Goal: Task Accomplishment & Management: Manage account settings

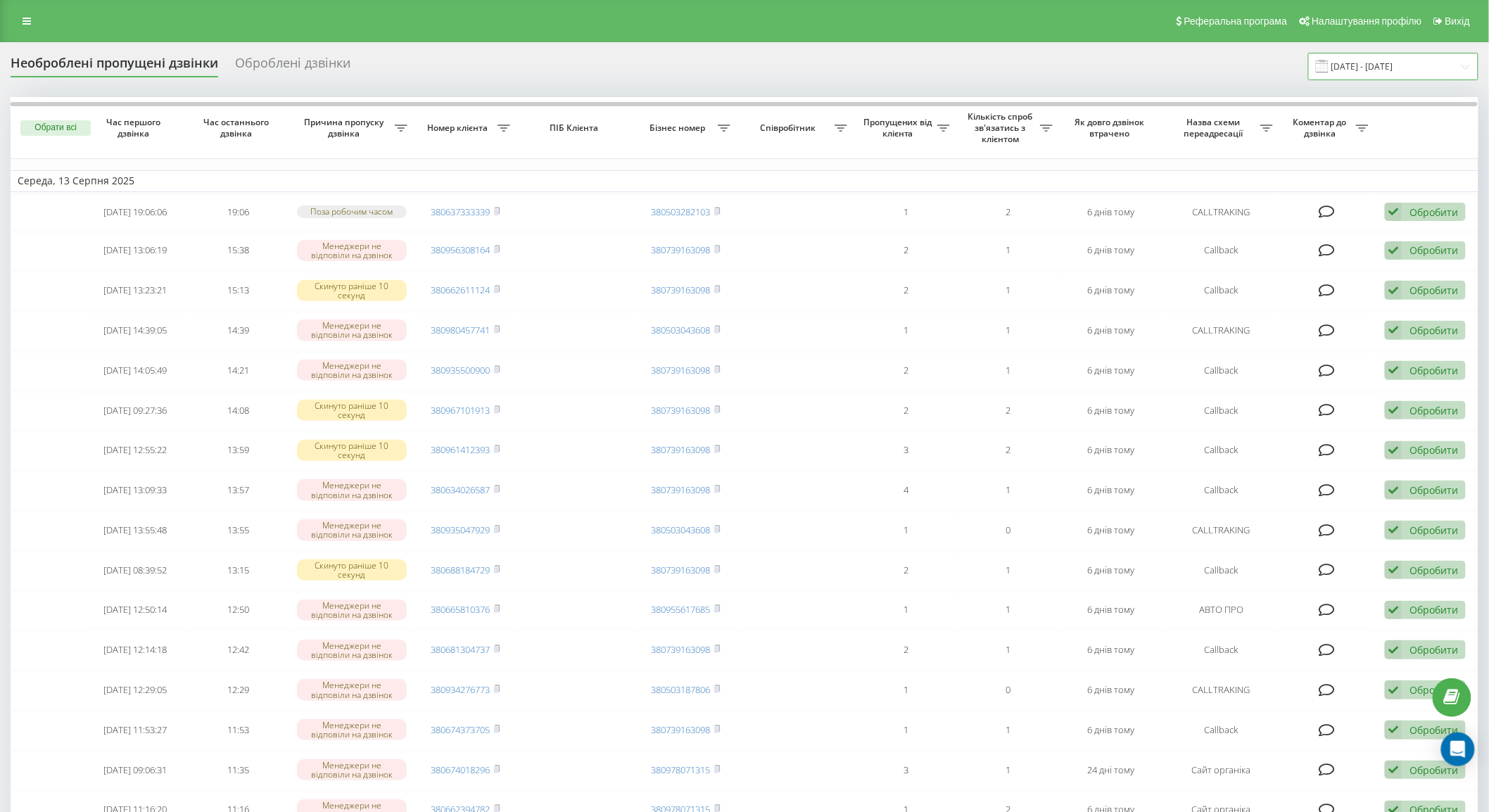
click at [1375, 73] on input "[DATE] - [DATE]" at bounding box center [1393, 67] width 170 height 27
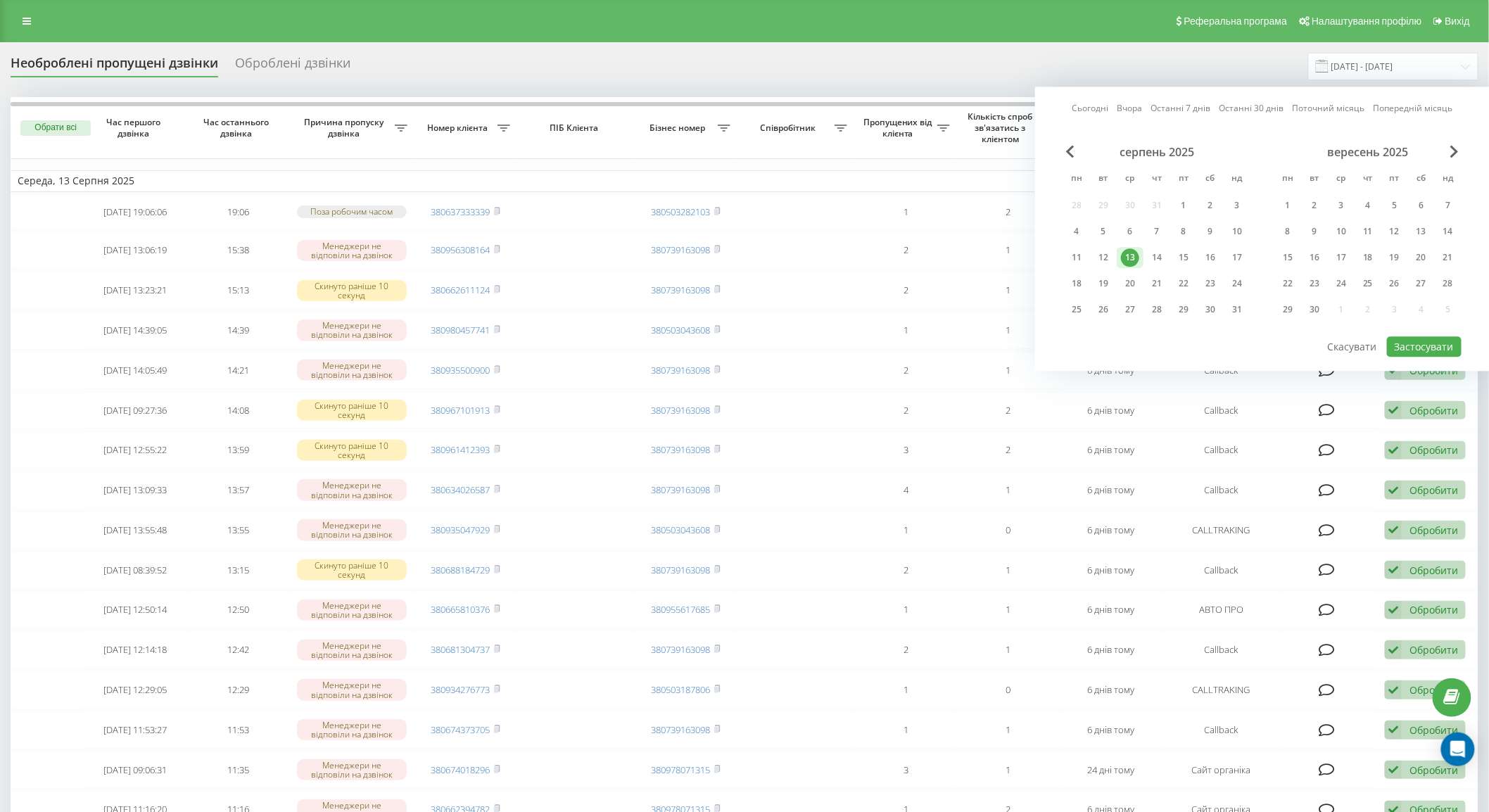
click at [1102, 111] on link "Сьогодні" at bounding box center [1090, 108] width 37 height 14
click at [1408, 339] on button "Застосувати" at bounding box center [1424, 347] width 74 height 20
type input "[DATE] - [DATE]"
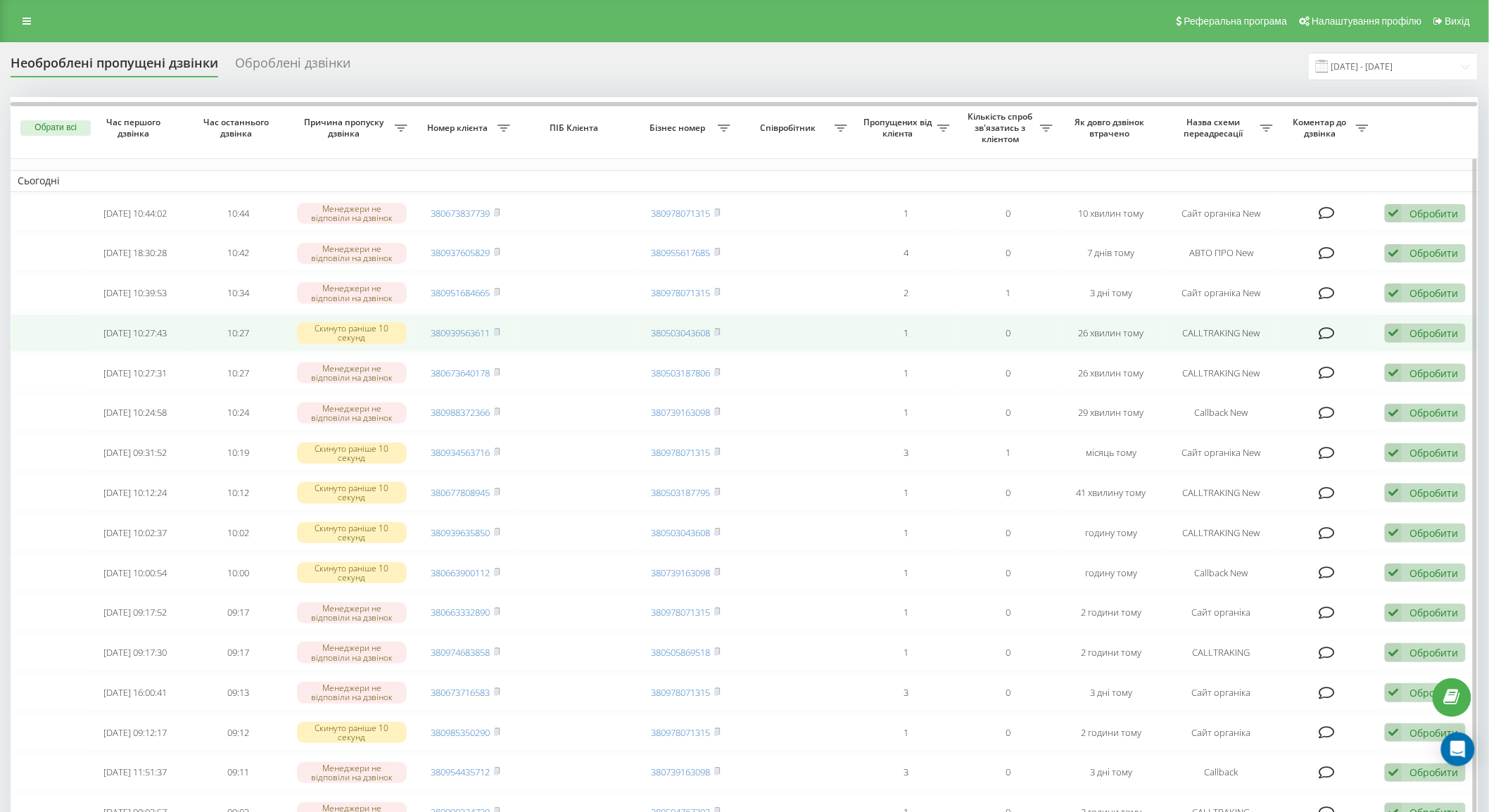
click at [1328, 331] on icon at bounding box center [1326, 334] width 16 height 14
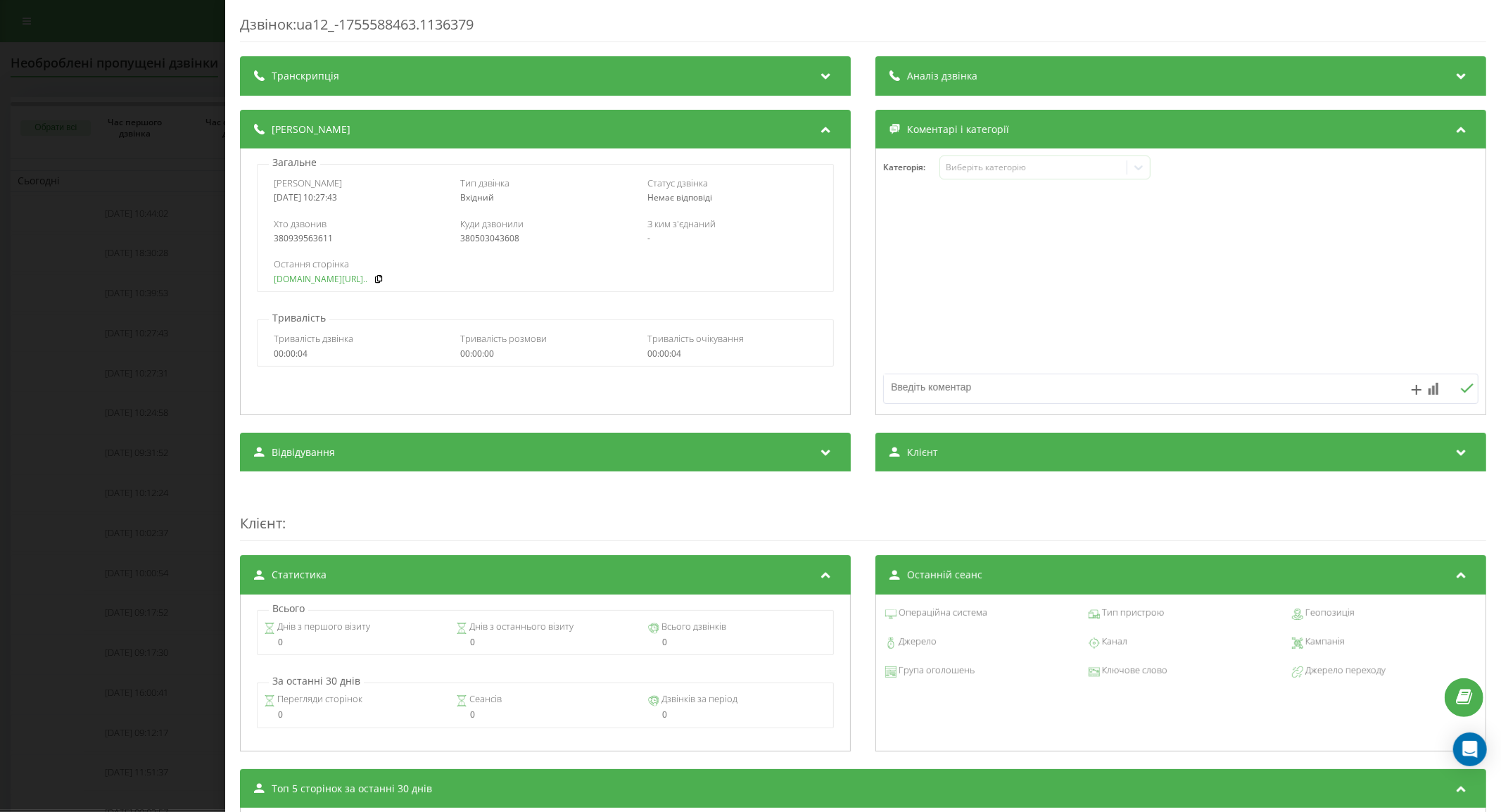
click at [302, 276] on link "[DOMAIN_NAME][URL].." at bounding box center [320, 279] width 94 height 10
click at [149, 395] on div "Дзвінок : ua12_-1755588463.1136379 Транскрипція Для AI-аналізу майбутніх дзвінк…" at bounding box center [750, 406] width 1501 height 812
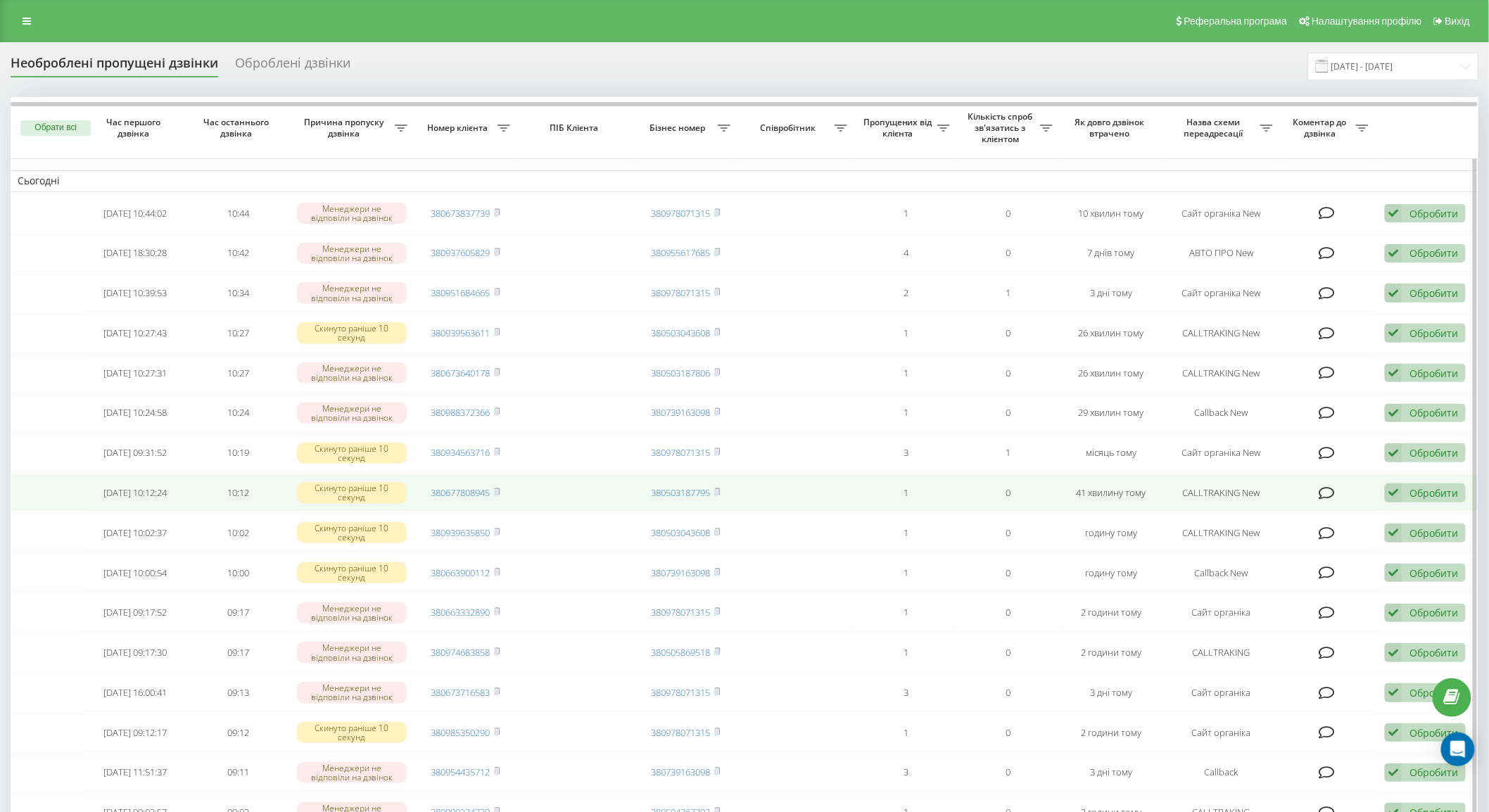
click at [1324, 489] on icon at bounding box center [1326, 493] width 16 height 14
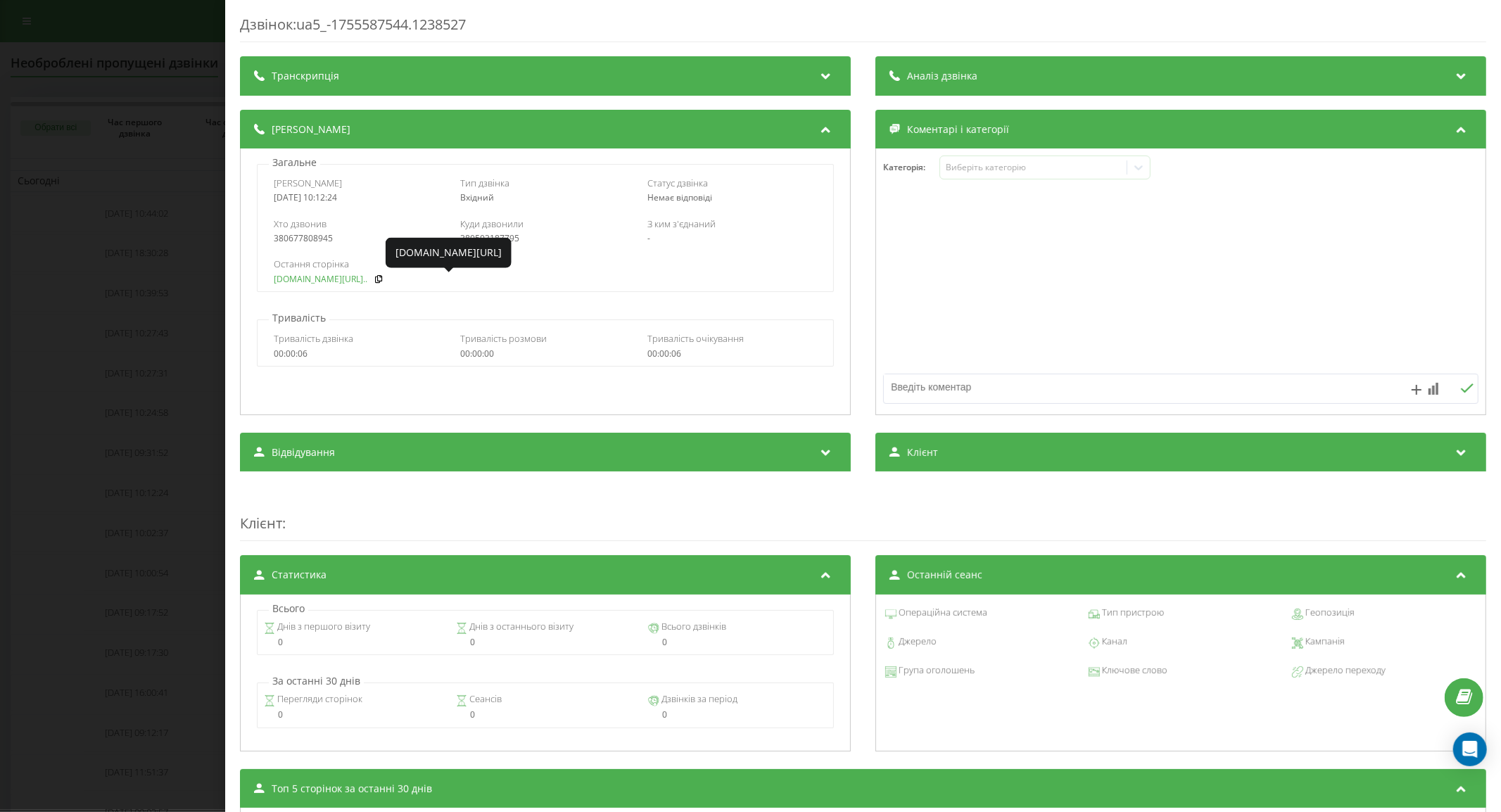
click at [332, 276] on link "[DOMAIN_NAME][URL].." at bounding box center [320, 279] width 94 height 10
click at [164, 401] on div "Дзвінок : ua5_-1755587544.1238527 Транскрипція Для AI-аналізу майбутніх дзвінкі…" at bounding box center [750, 406] width 1501 height 812
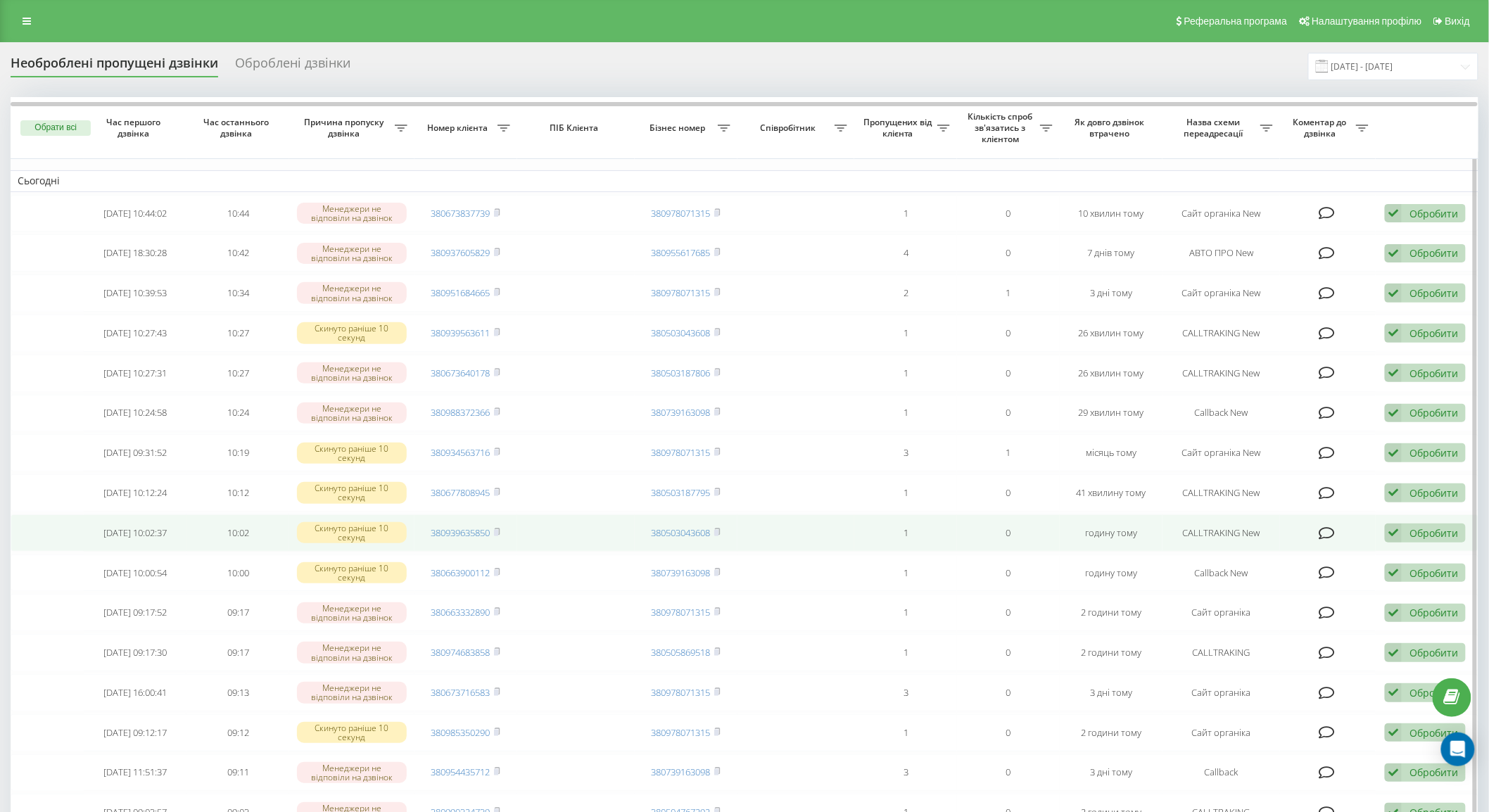
click at [1328, 526] on icon at bounding box center [1326, 533] width 16 height 14
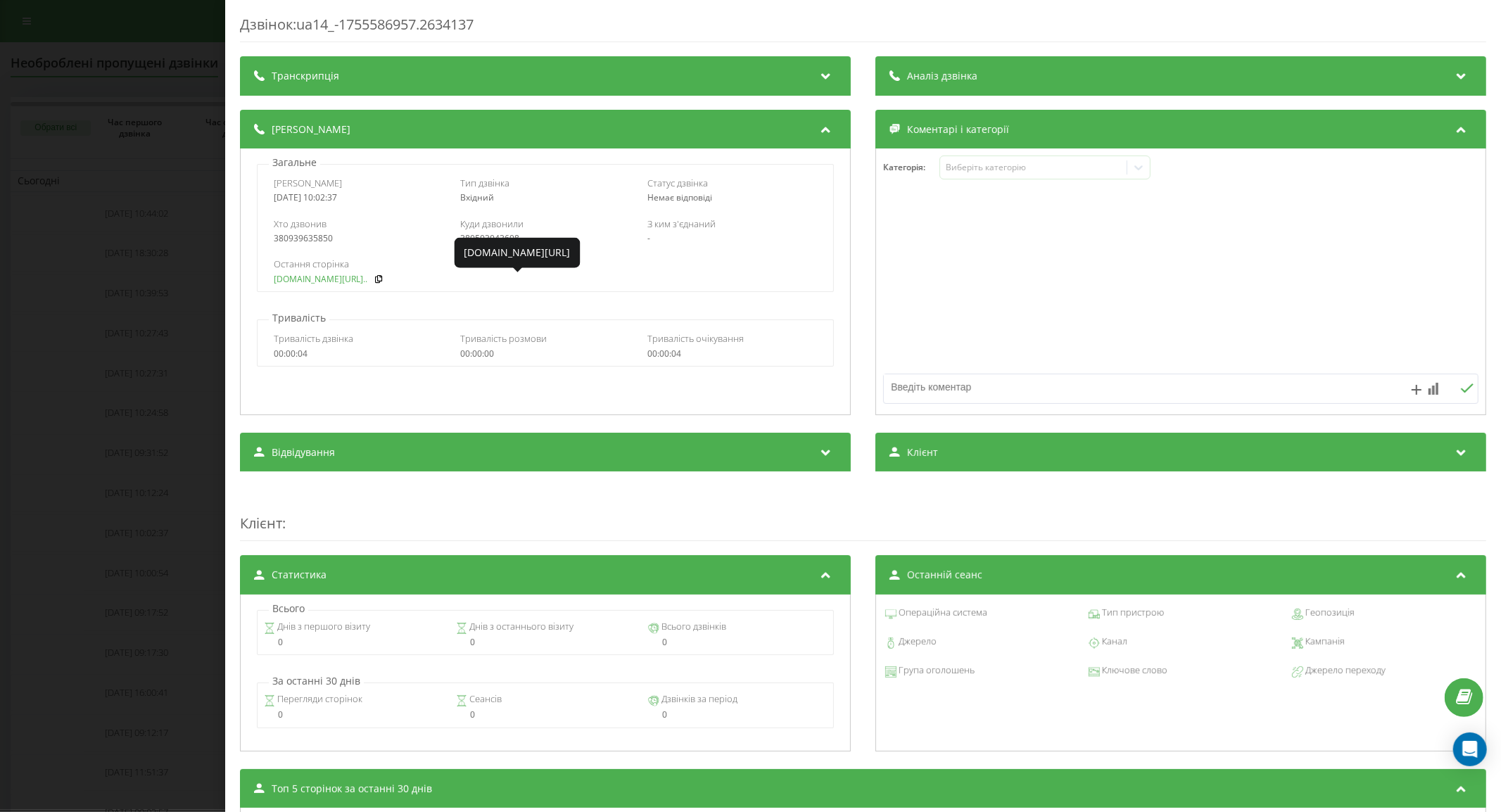
click at [314, 278] on link "[DOMAIN_NAME][URL].." at bounding box center [320, 279] width 94 height 10
click at [74, 299] on div "Дзвінок : ua14_-1755586957.2634137 Транскрипція Для AI-аналізу майбутніх дзвінк…" at bounding box center [750, 406] width 1501 height 812
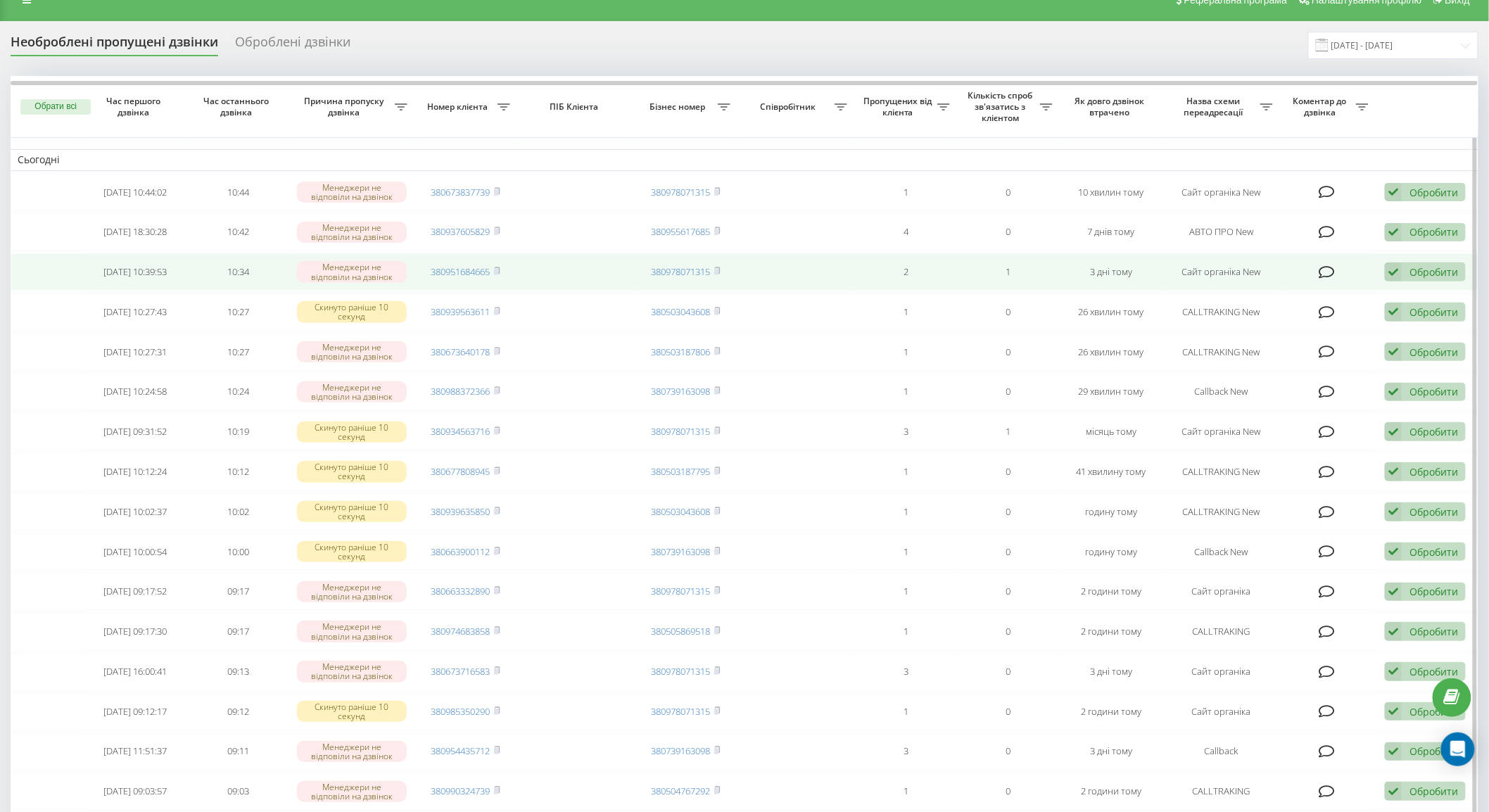
scroll to position [156, 0]
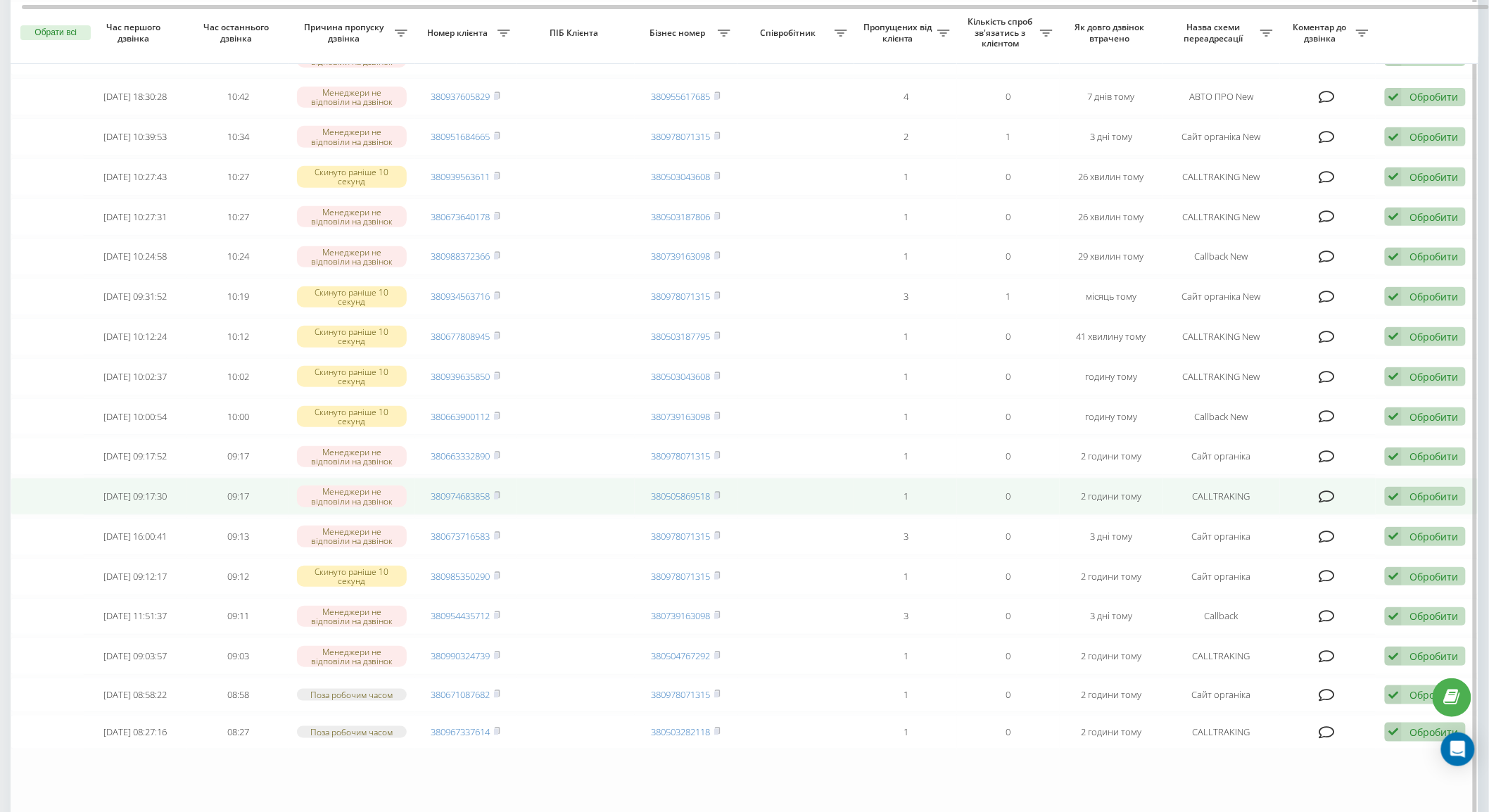
click at [1325, 490] on icon at bounding box center [1326, 497] width 16 height 14
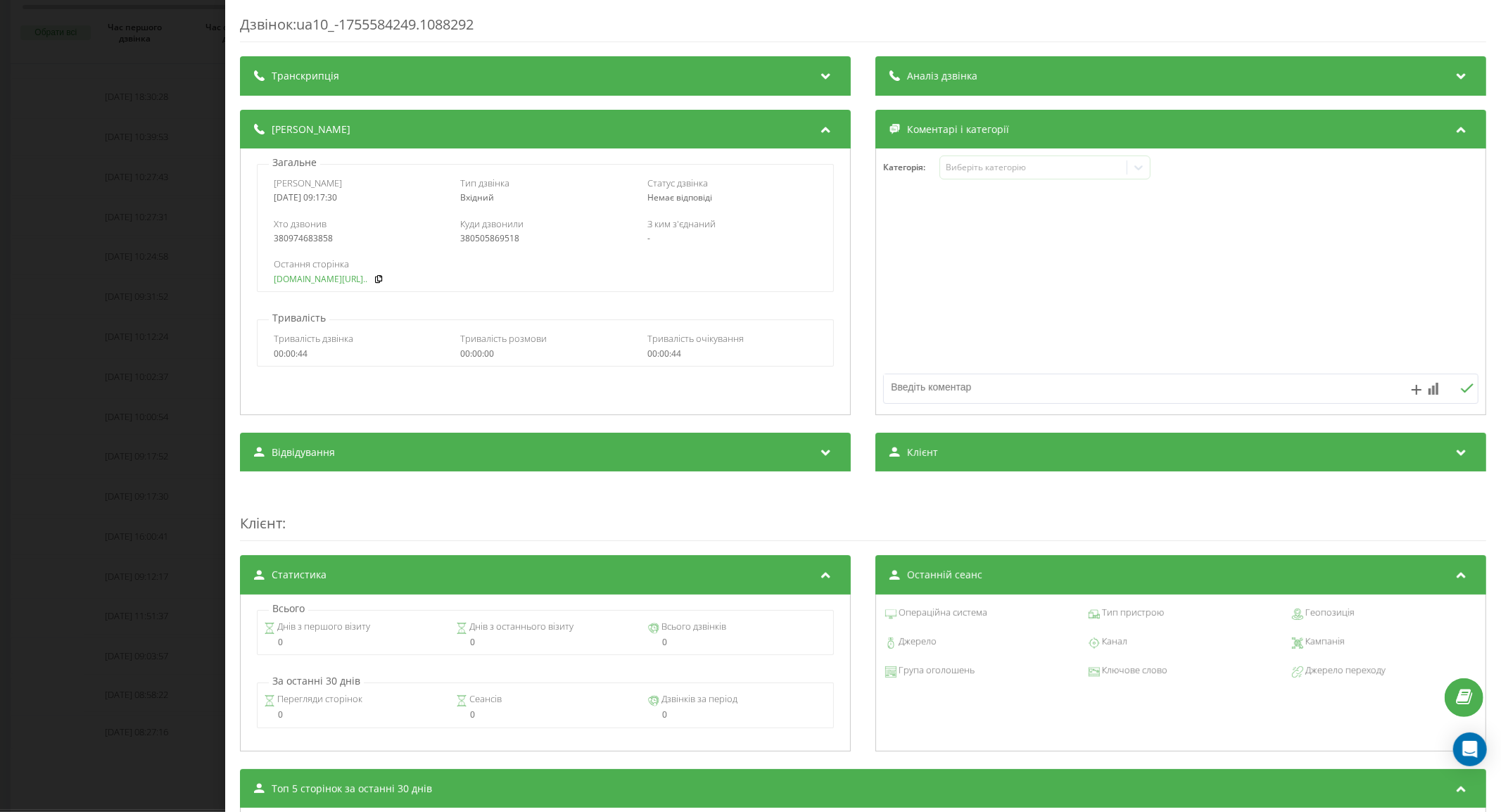
click at [313, 279] on link "[DOMAIN_NAME][URL].." at bounding box center [320, 279] width 94 height 10
click at [112, 395] on div "Дзвінок : ua10_-1755584249.1088292 Транскрипція Для AI-аналізу майбутніх дзвінк…" at bounding box center [750, 406] width 1501 height 812
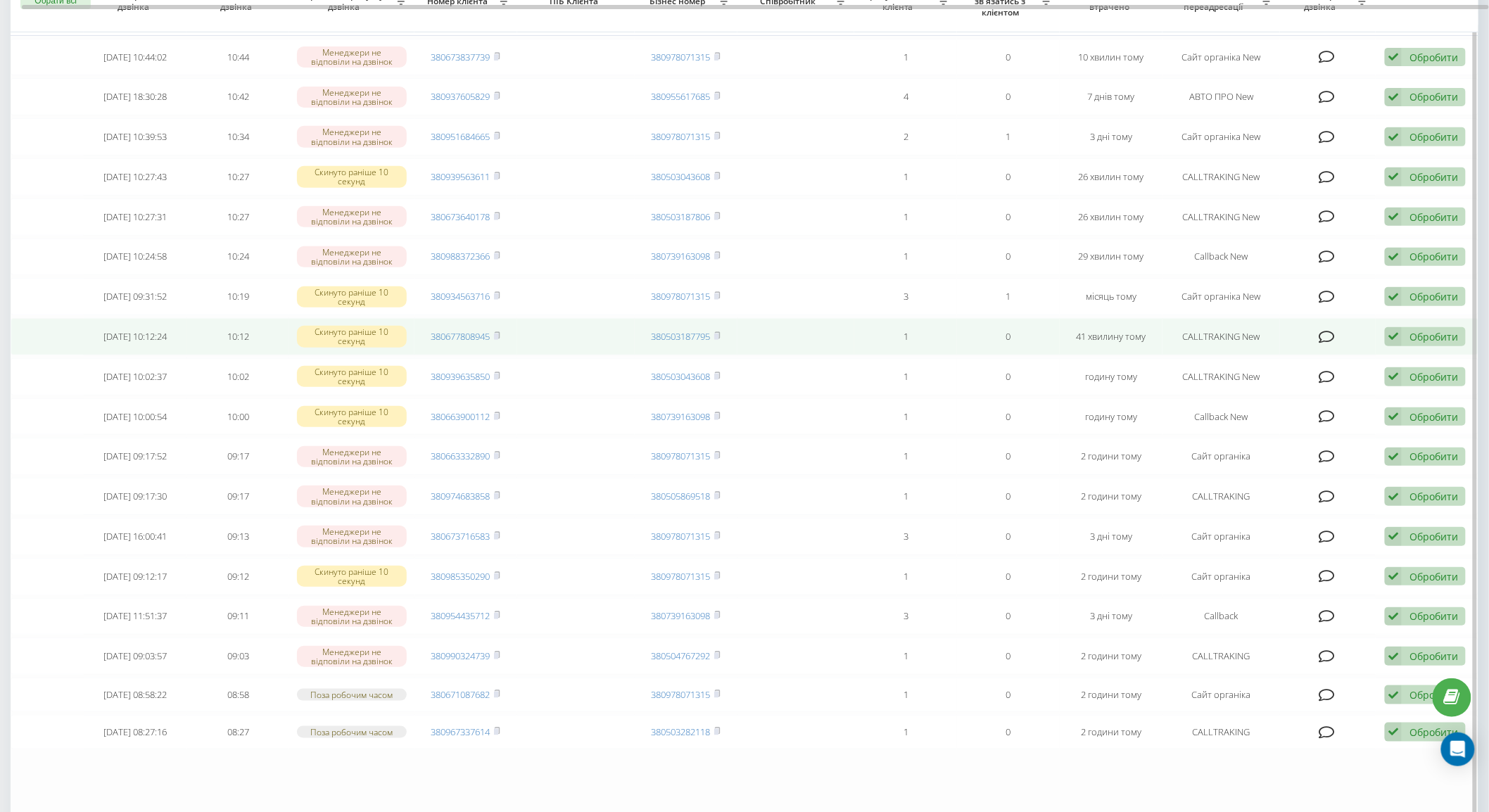
scroll to position [78, 0]
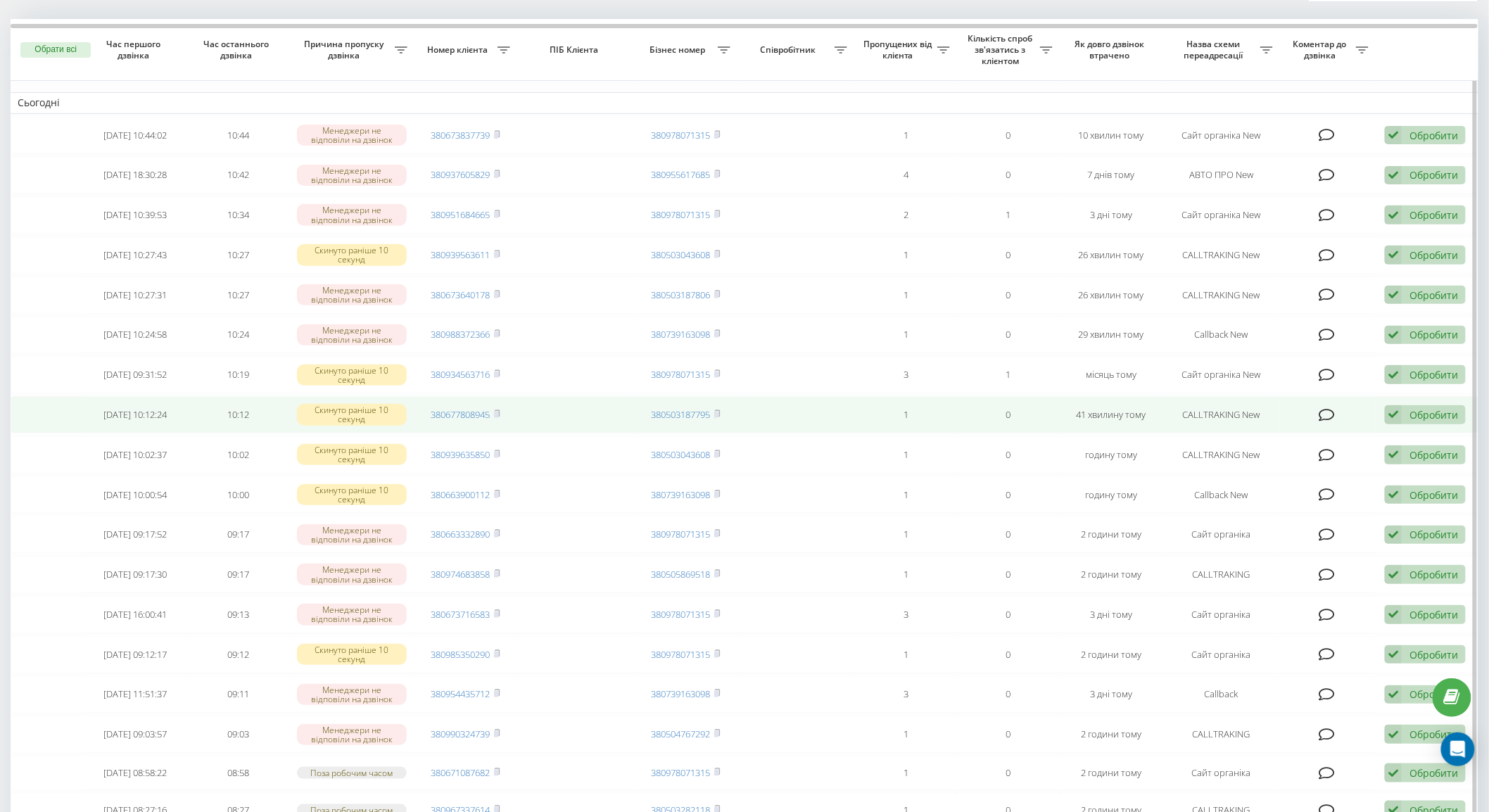
click at [1328, 412] on icon at bounding box center [1326, 415] width 16 height 14
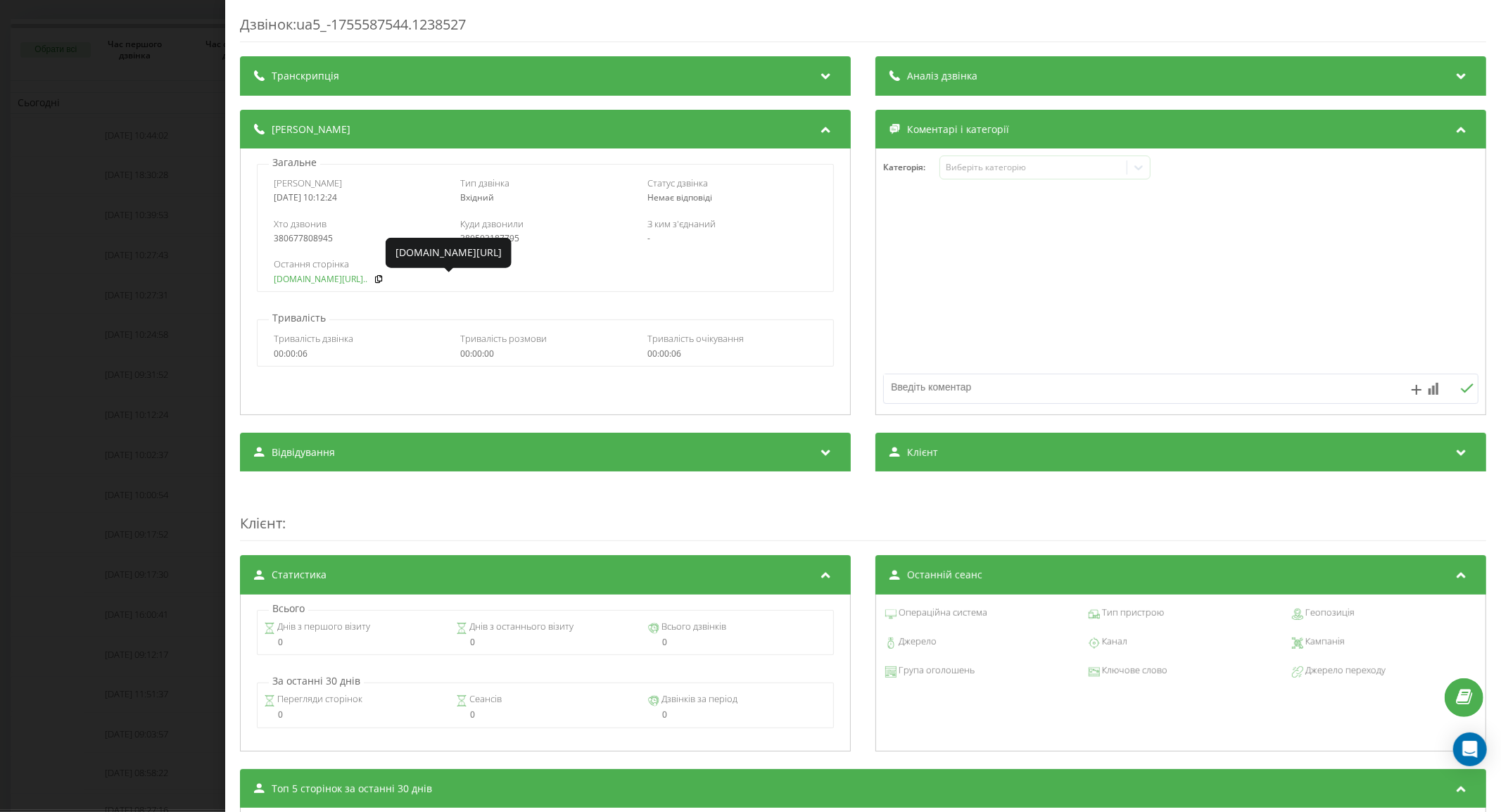
click at [307, 279] on link "[DOMAIN_NAME][URL].." at bounding box center [320, 279] width 94 height 10
click at [300, 235] on div "380677808945" at bounding box center [358, 238] width 170 height 10
click at [299, 235] on div "380677808945" at bounding box center [358, 238] width 170 height 10
copy div "380677808945"
drag, startPoint x: 94, startPoint y: 227, endPoint x: 32, endPoint y: 0, distance: 235.3
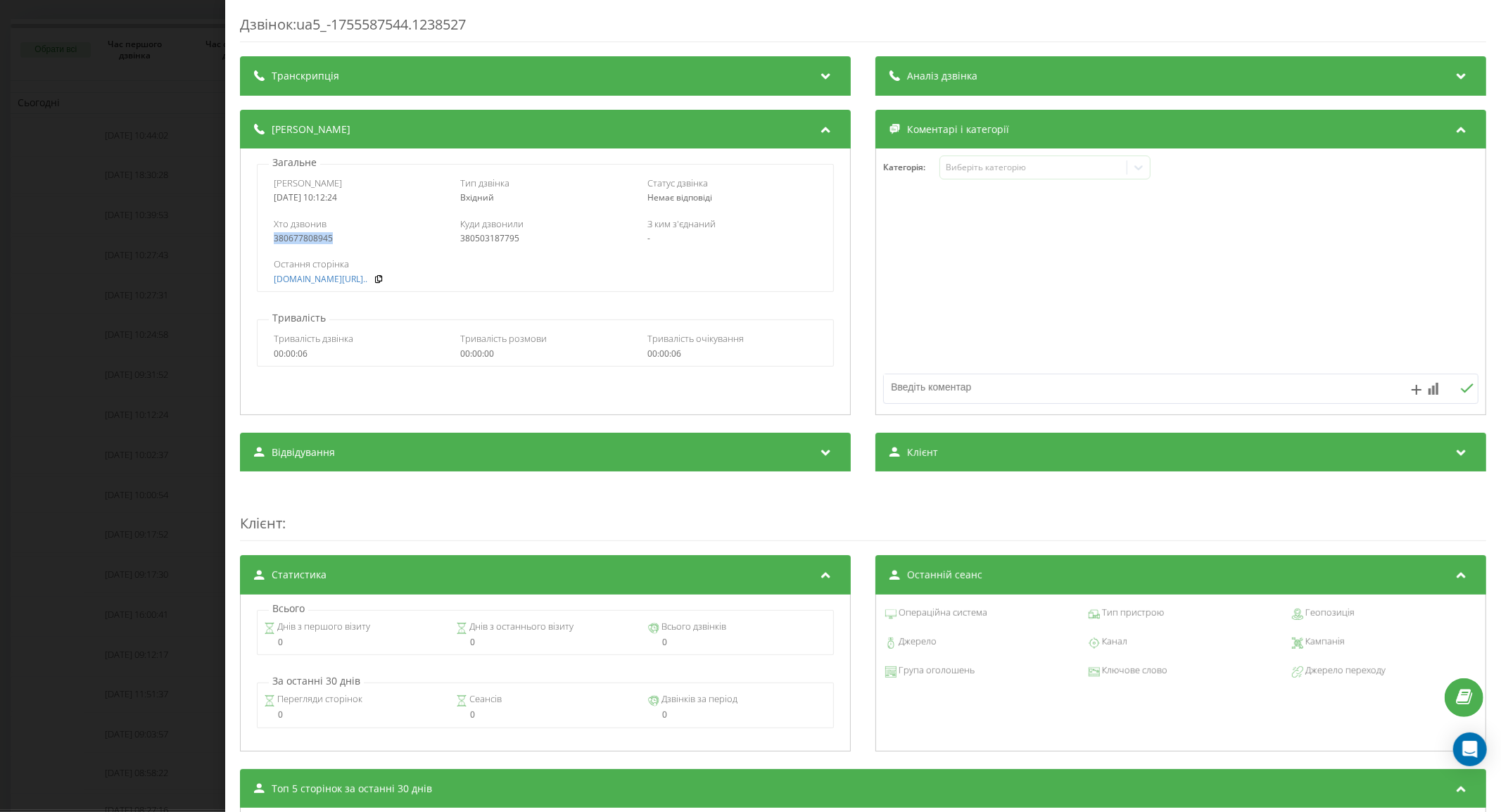
click at [87, 214] on div "Дзвінок : ua5_-1755587544.1238527 Транскрипція Для AI-аналізу майбутніх дзвінкі…" at bounding box center [750, 406] width 1501 height 812
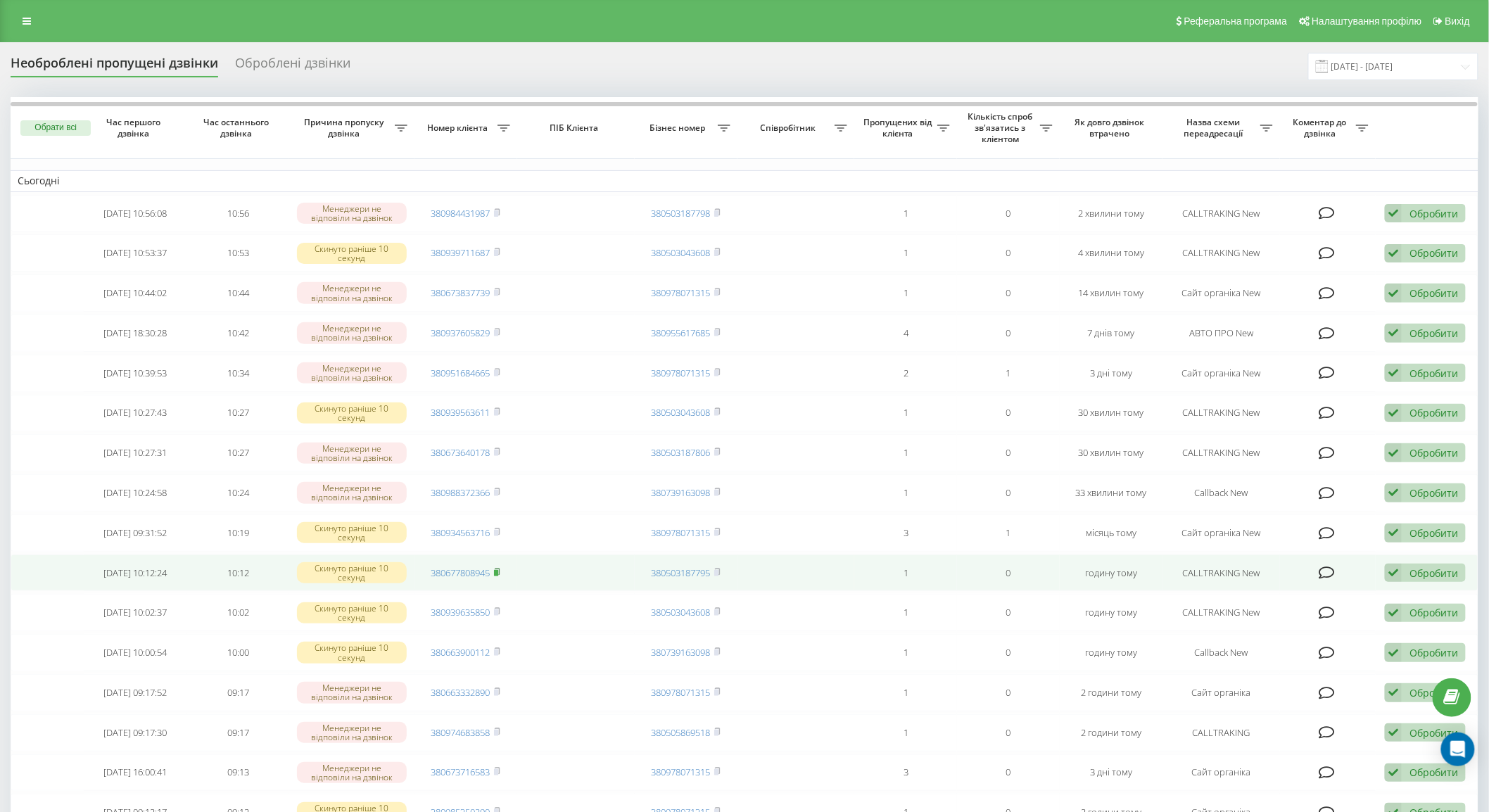
click at [498, 571] on rect at bounding box center [496, 573] width 4 height 6
click at [1328, 570] on icon at bounding box center [1326, 573] width 16 height 14
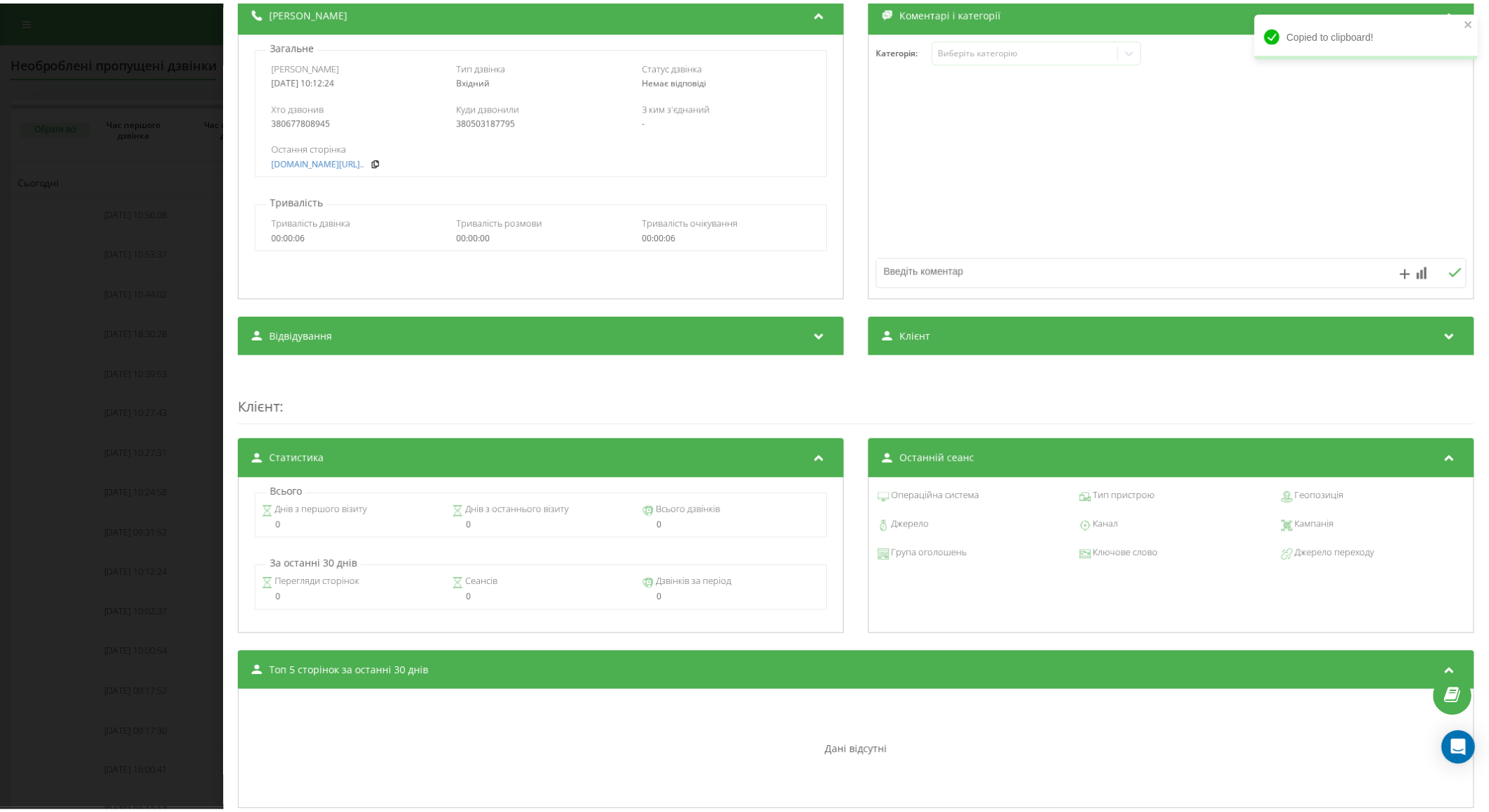
scroll to position [216, 0]
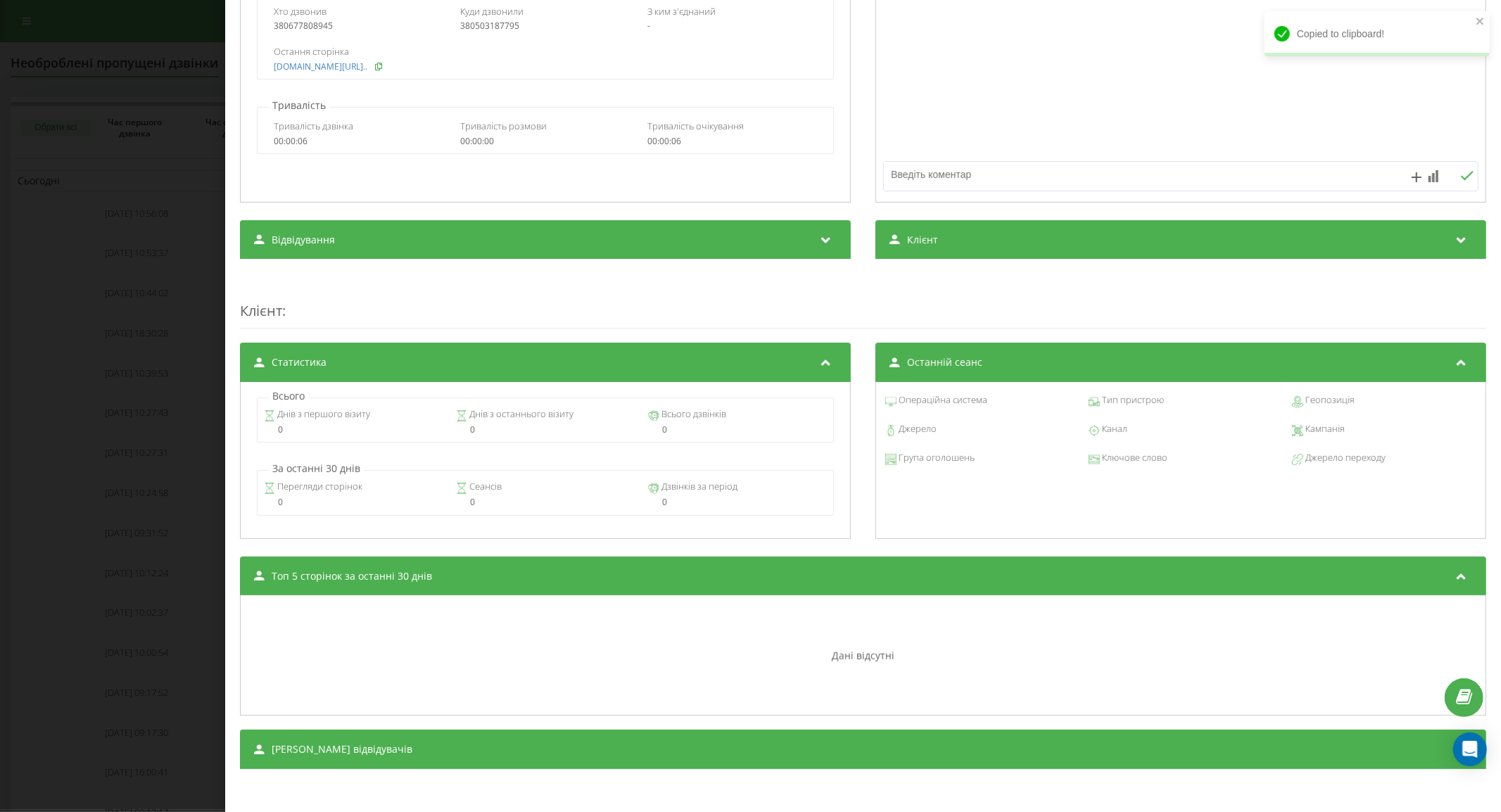
click at [387, 62] on button at bounding box center [381, 67] width 13 height 11
click at [142, 315] on div "Дзвінок : ua5_-1755587544.1238527 Транскрипція Для AI-аналізу майбутніх дзвінкі…" at bounding box center [750, 406] width 1501 height 812
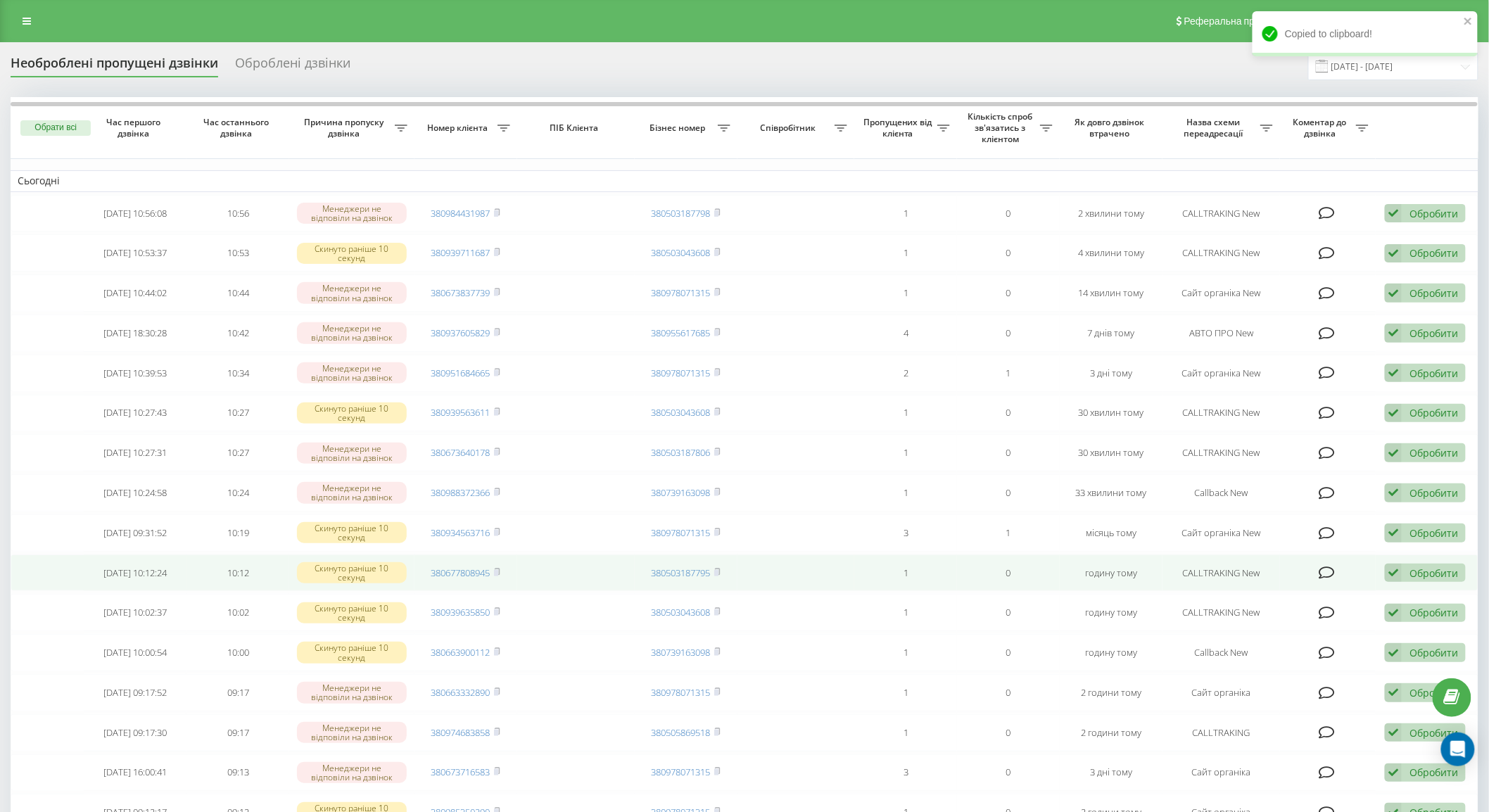
click at [1429, 568] on div "Обробити" at bounding box center [1434, 573] width 49 height 14
click at [1338, 617] on span "Зв'язався з клієнтом за допомогою іншого каналу" at bounding box center [1334, 620] width 241 height 14
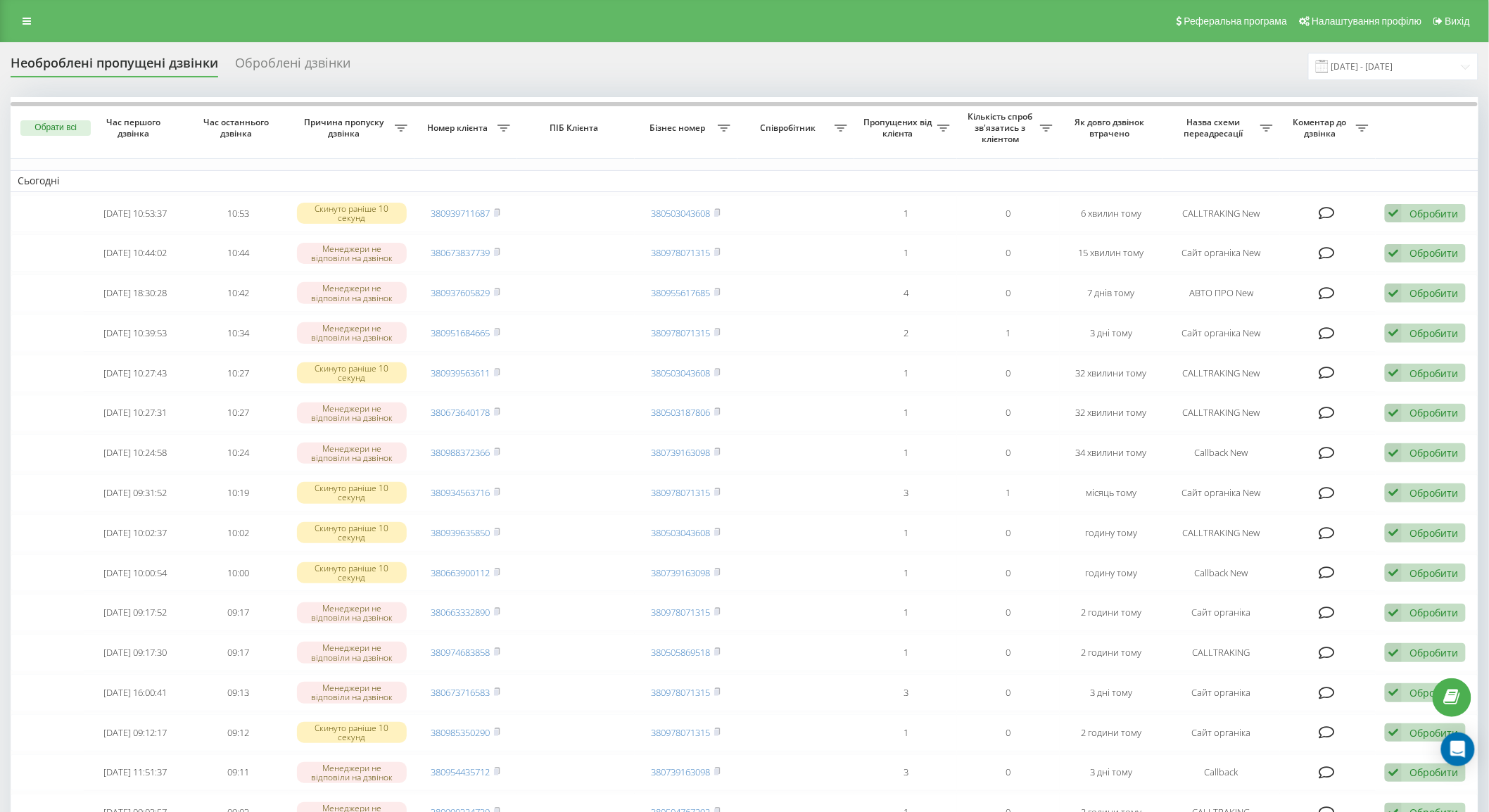
click at [965, 64] on div "Необроблені пропущені дзвінки Оброблені дзвінки 19.08.2025 - 19.08.2025" at bounding box center [744, 67] width 1468 height 27
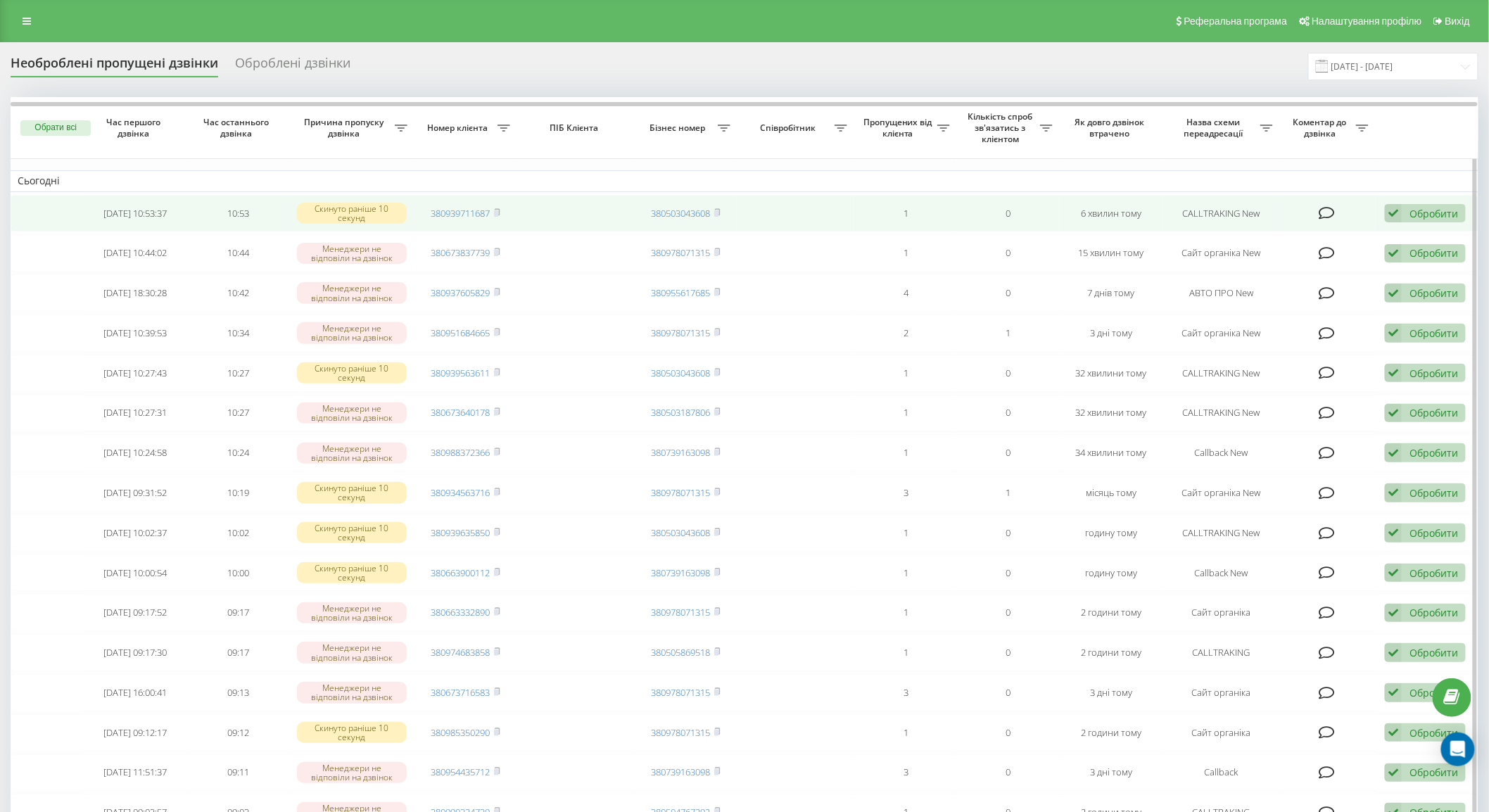
click at [1321, 210] on icon at bounding box center [1326, 213] width 16 height 14
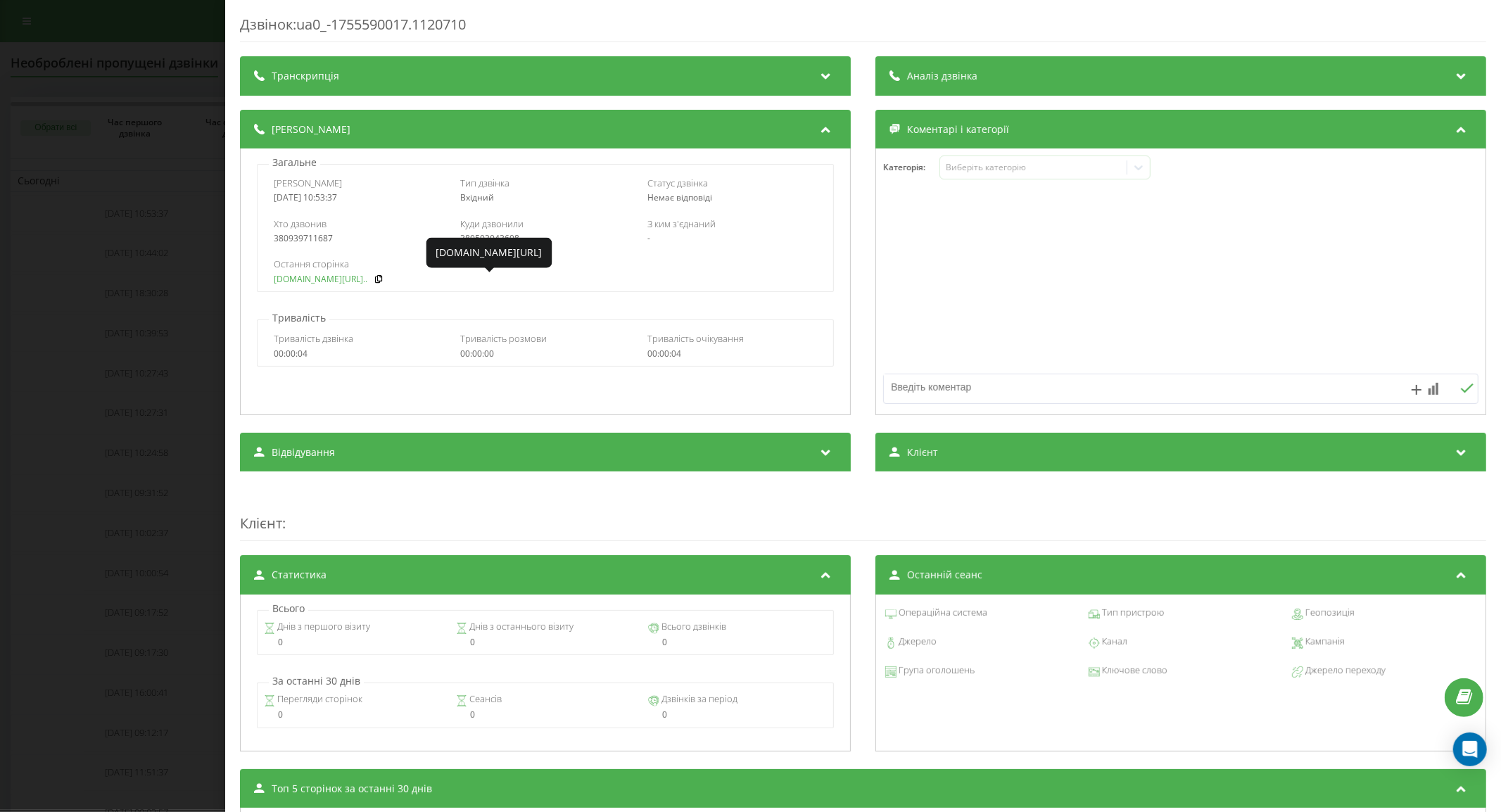
click at [332, 279] on link "fix-parts.in.ua/ru/remon..." at bounding box center [320, 279] width 94 height 10
click at [140, 314] on div "Дзвінок : ua0_-1755590017.1120710 Транскрипція Для AI-аналізу майбутніх дзвінкі…" at bounding box center [750, 406] width 1501 height 812
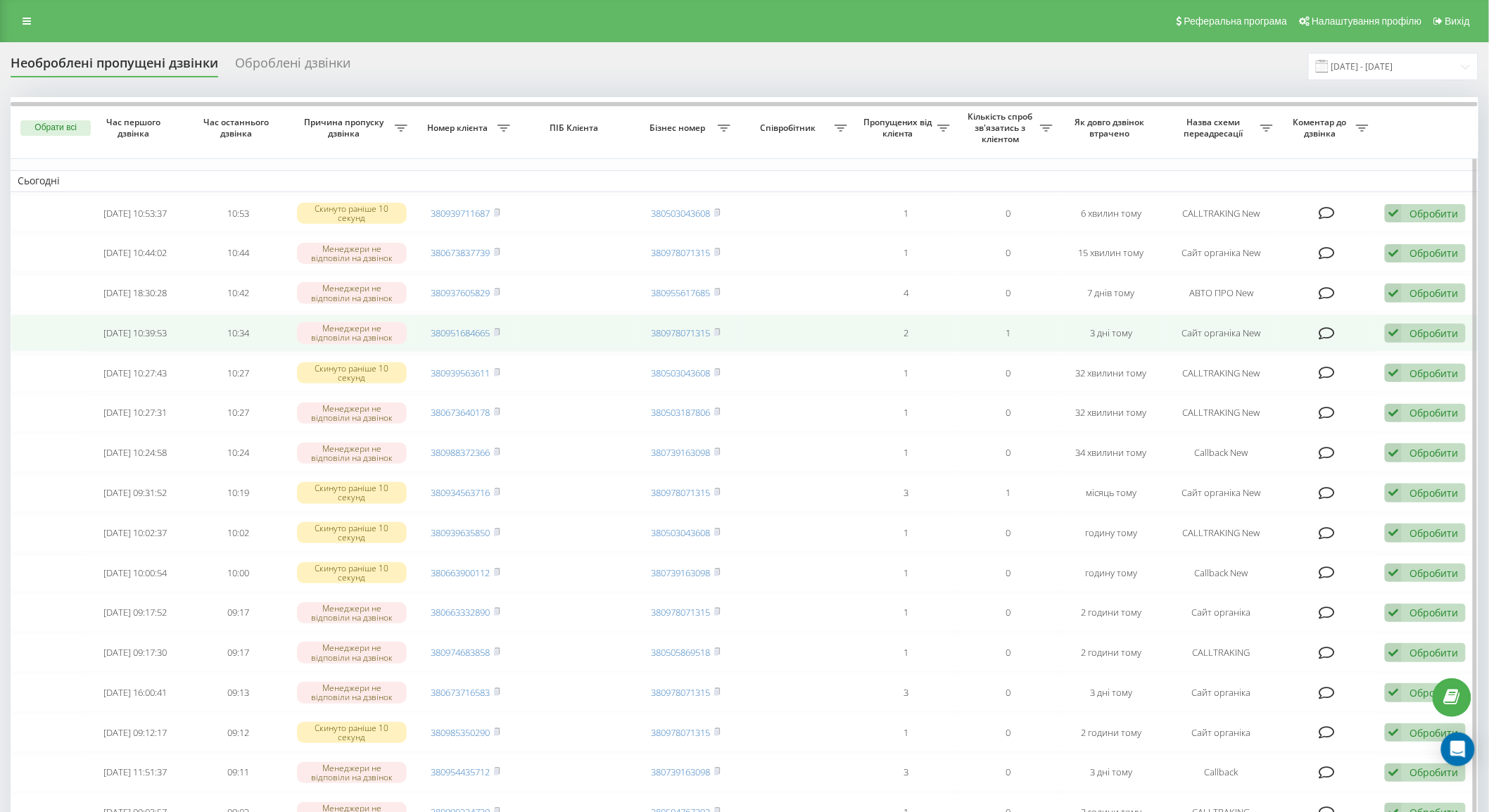
click at [1325, 337] on icon at bounding box center [1326, 334] width 16 height 14
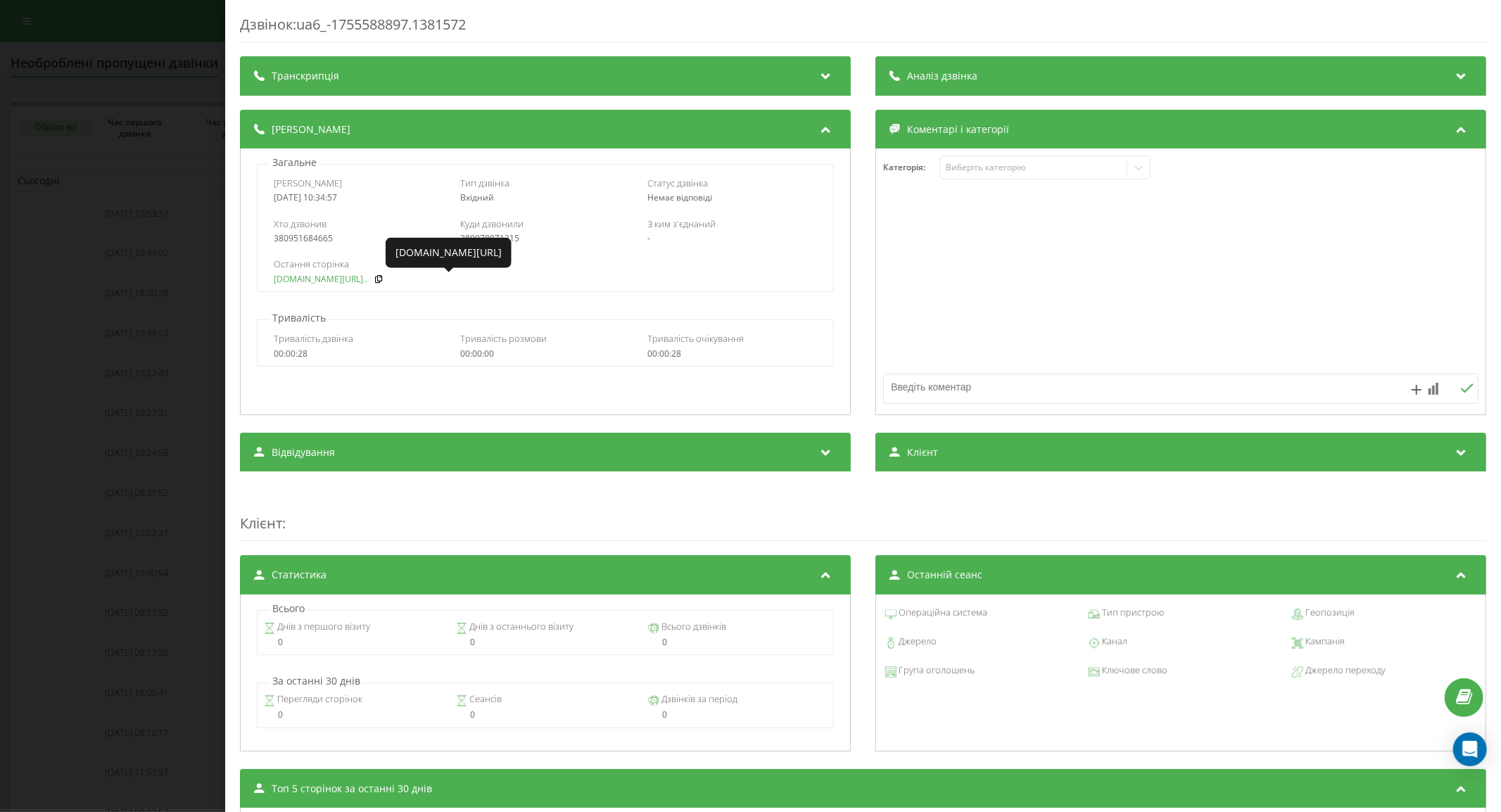
click at [340, 279] on link "fix-parts.in.ua/bmw-e46-..." at bounding box center [320, 279] width 94 height 10
drag, startPoint x: 145, startPoint y: 362, endPoint x: 565, endPoint y: 385, distance: 420.6
click at [148, 357] on div "Дзвінок : ua6_-1755588897.1381572 Транскрипція Для AI-аналізу майбутніх дзвінкі…" at bounding box center [750, 406] width 1501 height 812
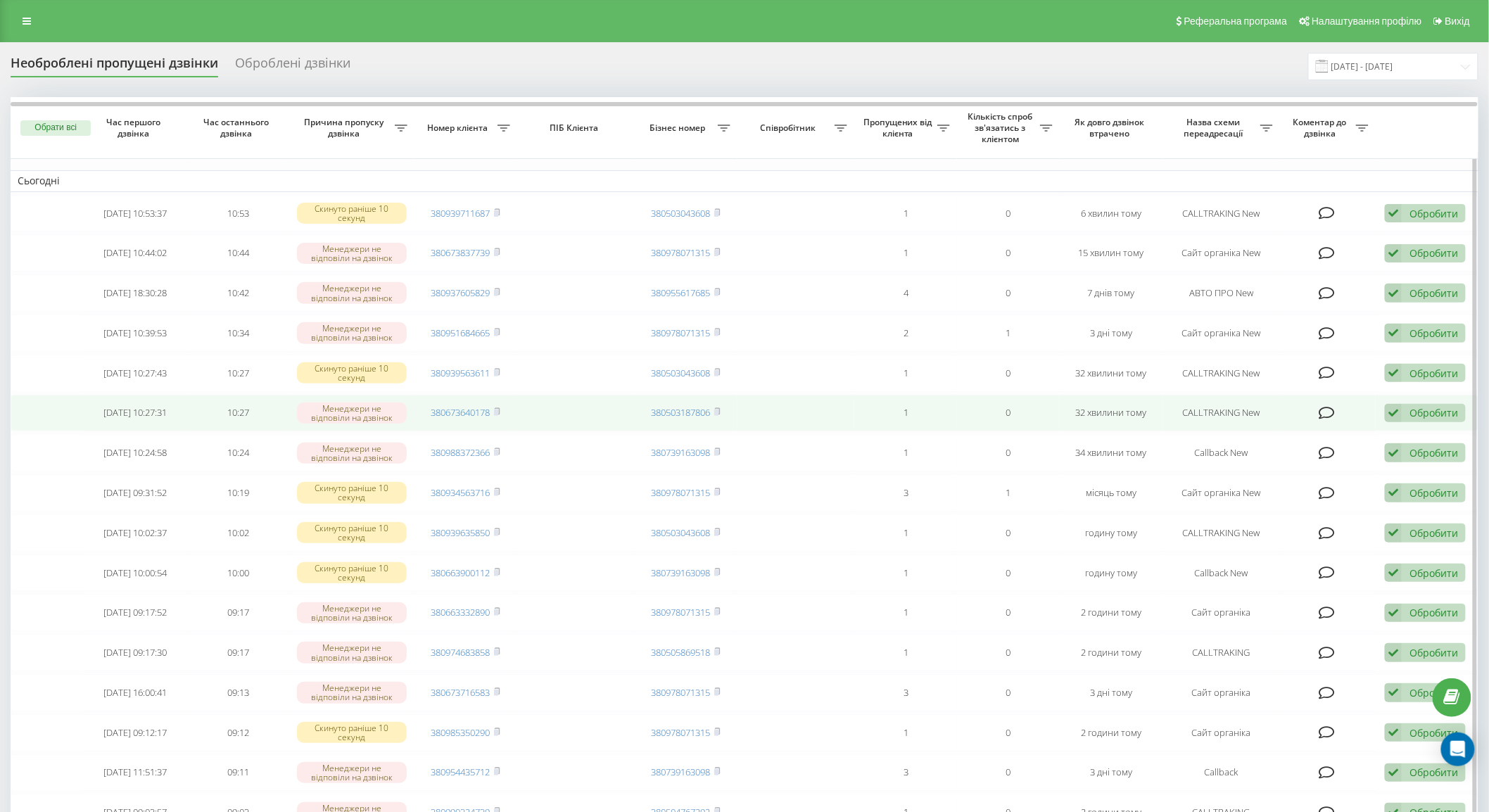
click at [1317, 413] on td at bounding box center [1328, 413] width 96 height 37
click at [1326, 414] on icon at bounding box center [1326, 413] width 16 height 14
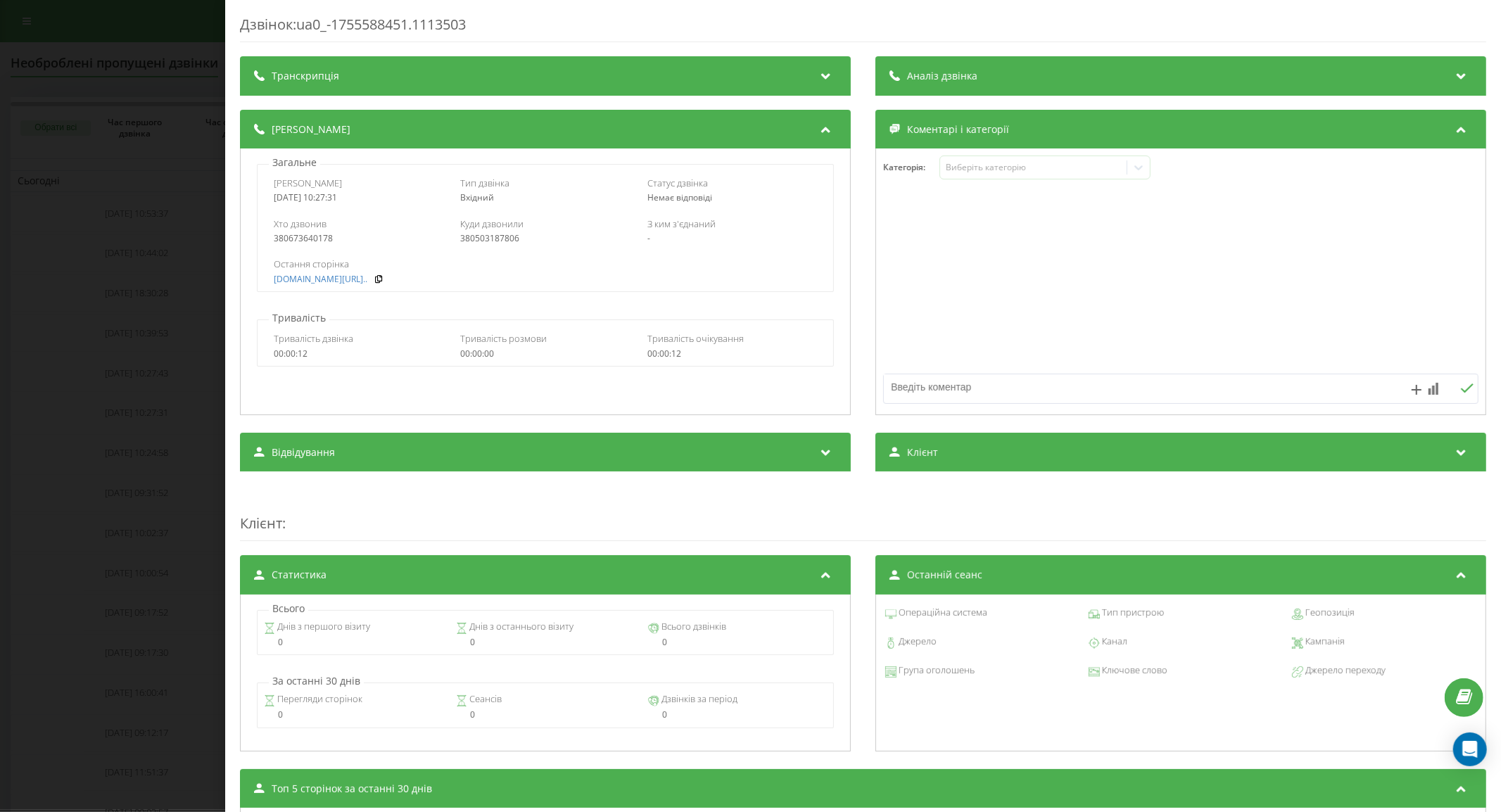
click at [192, 275] on div "Дзвінок : ua0_-1755588451.1113503 Транскрипція Для AI-аналізу майбутніх дзвінкі…" at bounding box center [750, 406] width 1501 height 812
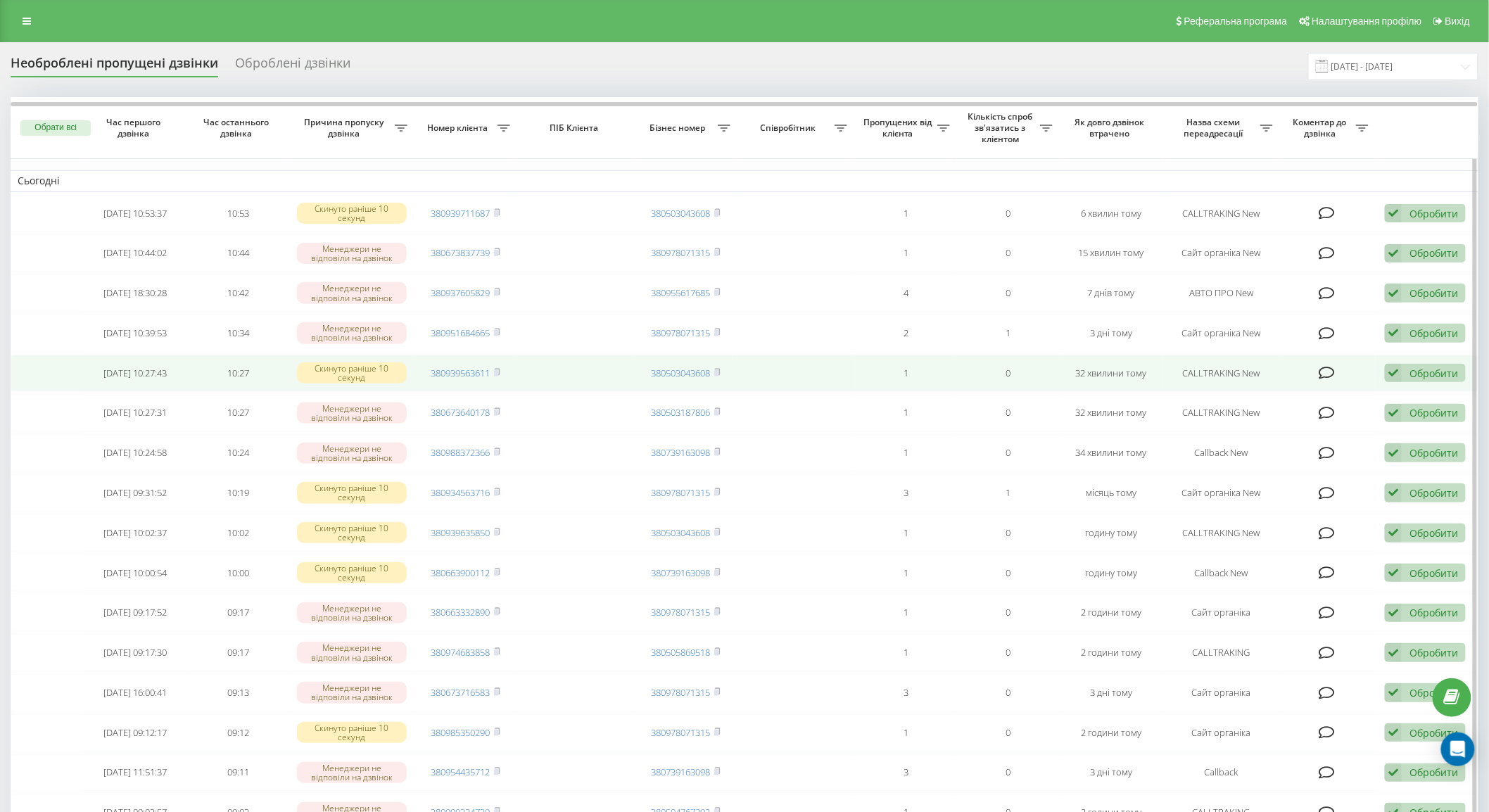
click at [1330, 369] on icon at bounding box center [1326, 373] width 16 height 14
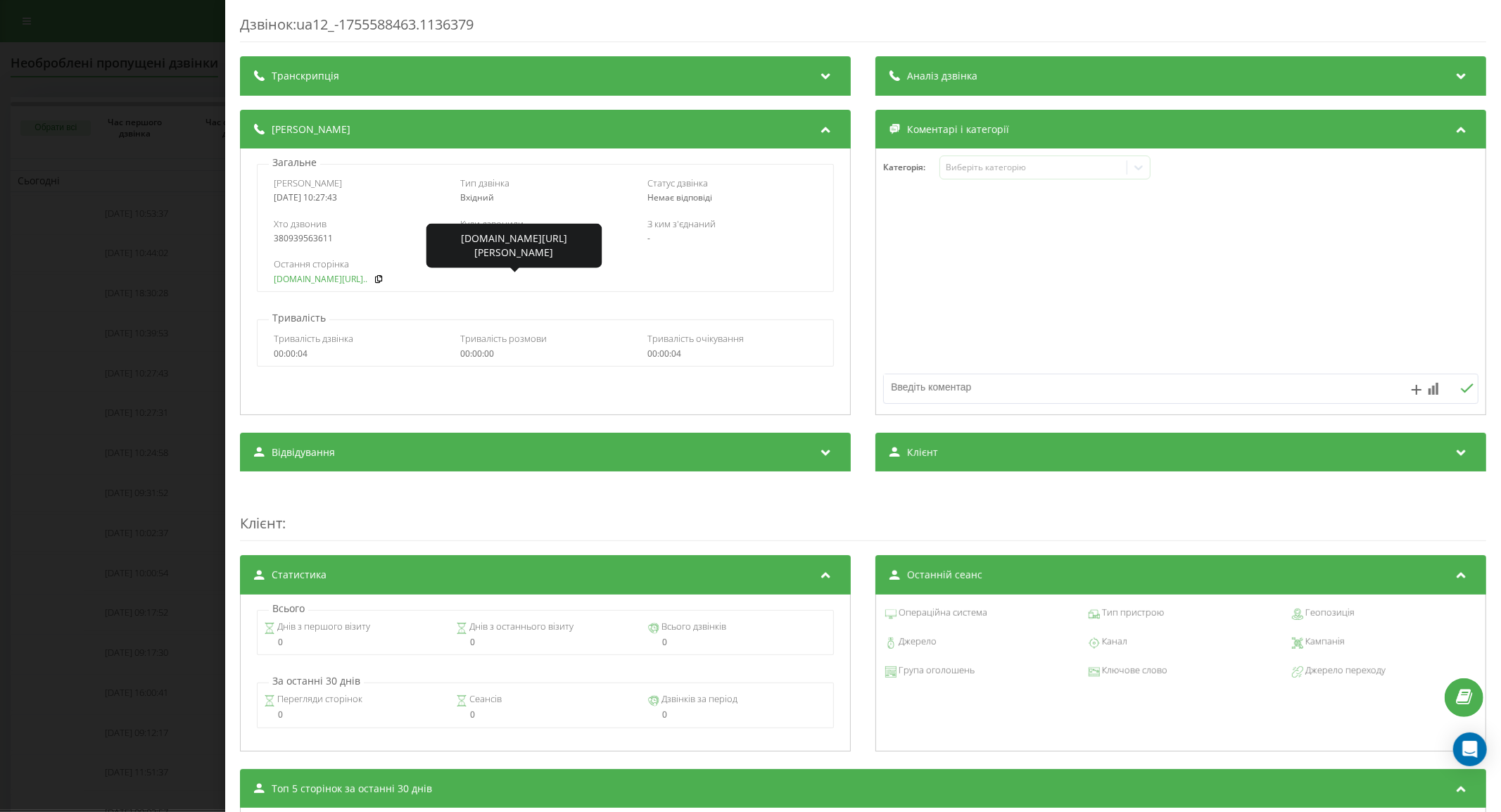
click at [312, 280] on link "[DOMAIN_NAME][URL].." at bounding box center [320, 279] width 94 height 10
click at [173, 305] on div "Дзвінок : ua12_-1755588463.1136379 Транскрипція Для AI-аналізу майбутніх дзвінк…" at bounding box center [750, 406] width 1501 height 812
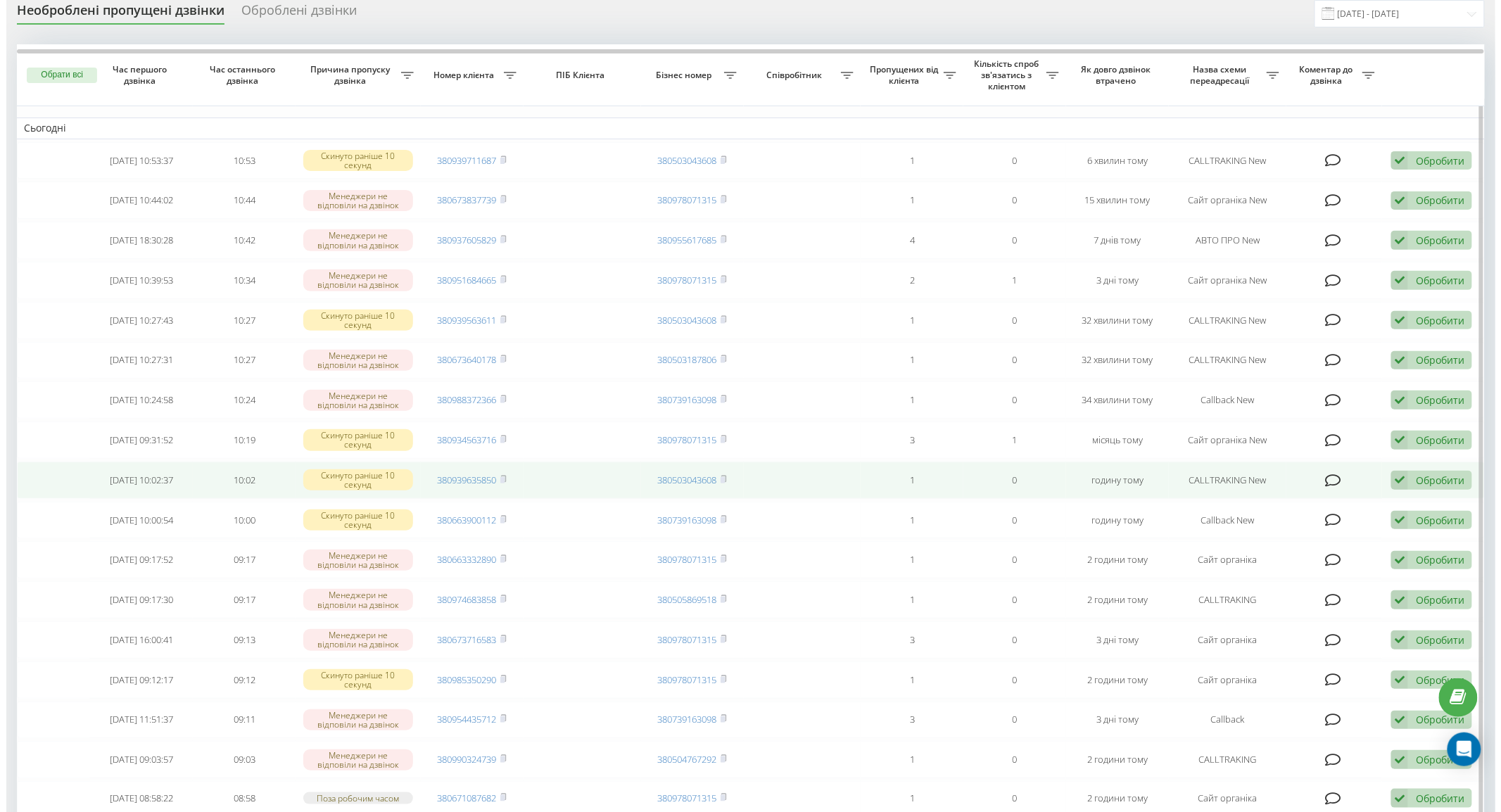
scroll to position [78, 0]
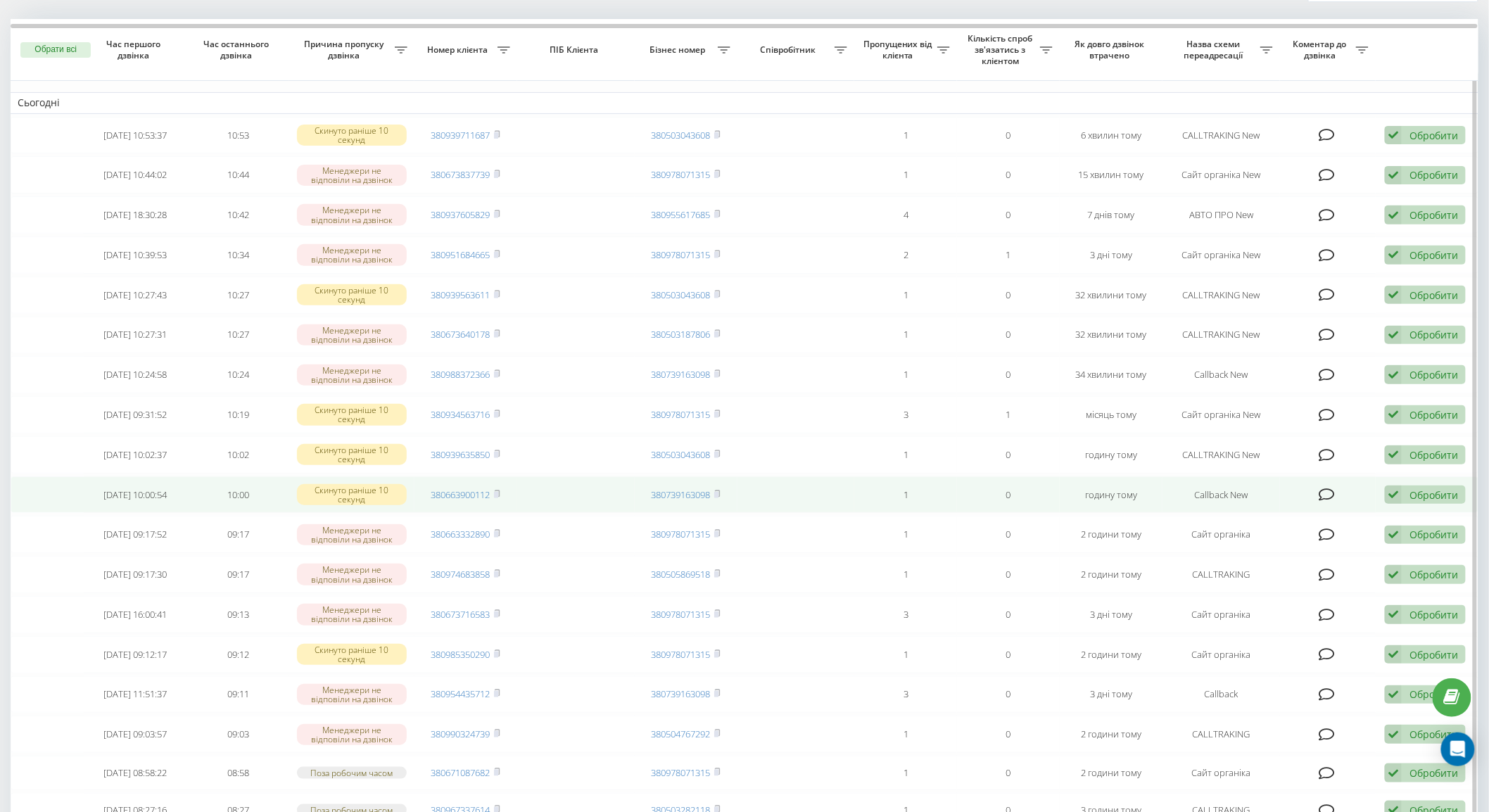
click at [1321, 496] on icon at bounding box center [1326, 495] width 16 height 14
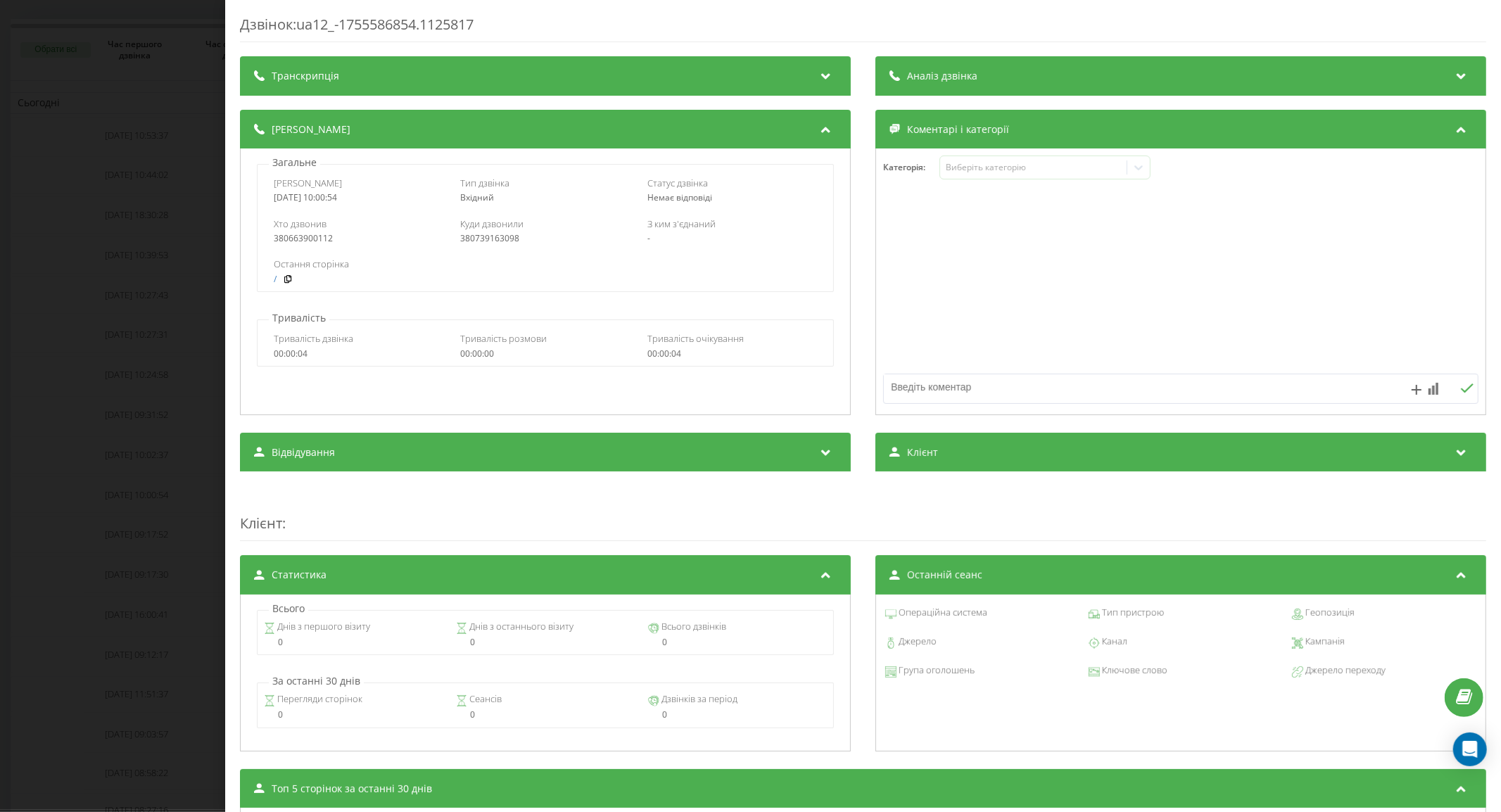
click at [174, 304] on div "Дзвінок : ua12_-1755586854.1125817 Транскрипція Для AI-аналізу майбутніх дзвінк…" at bounding box center [750, 406] width 1501 height 812
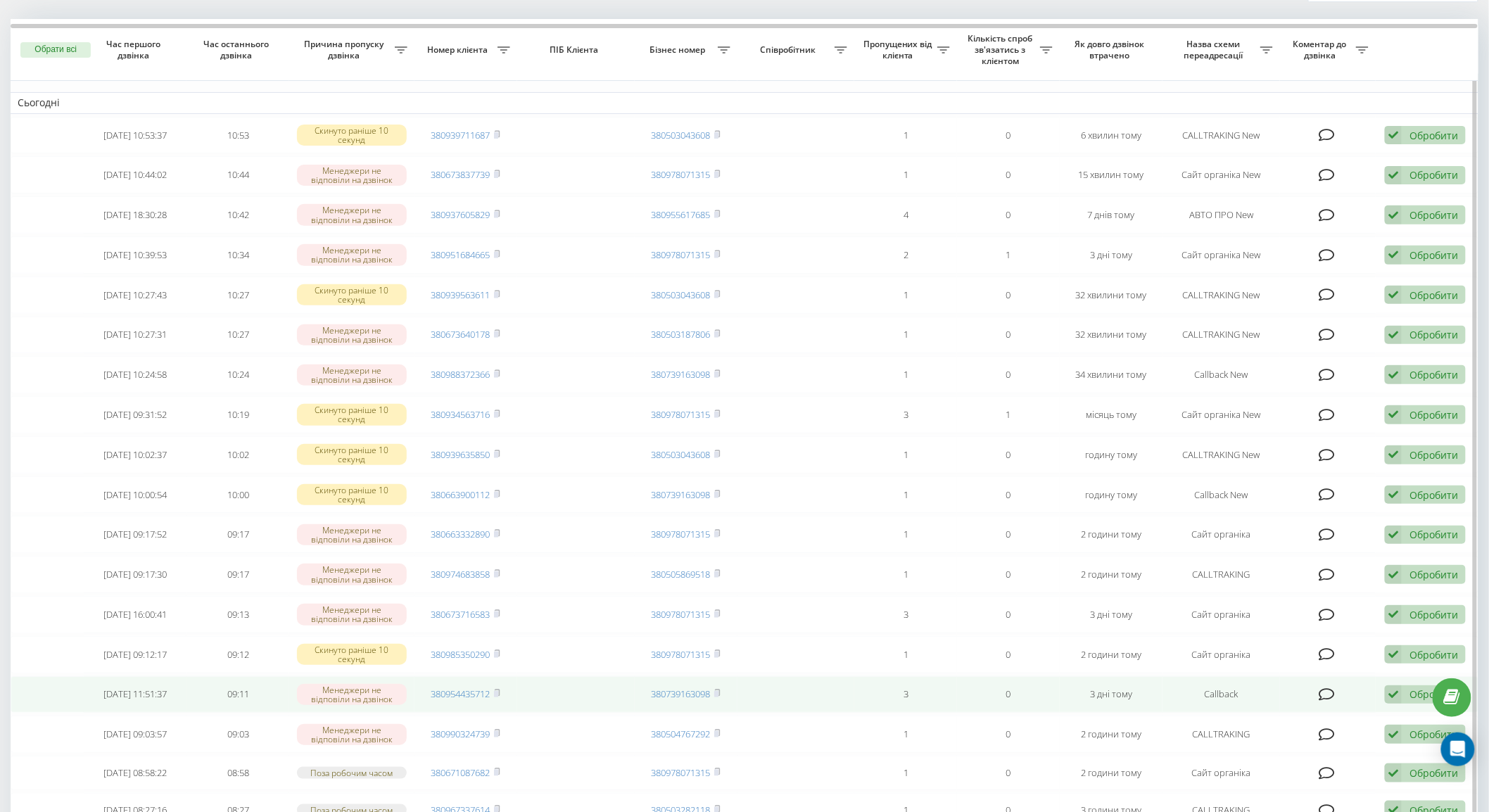
click at [1325, 687] on icon at bounding box center [1326, 695] width 16 height 14
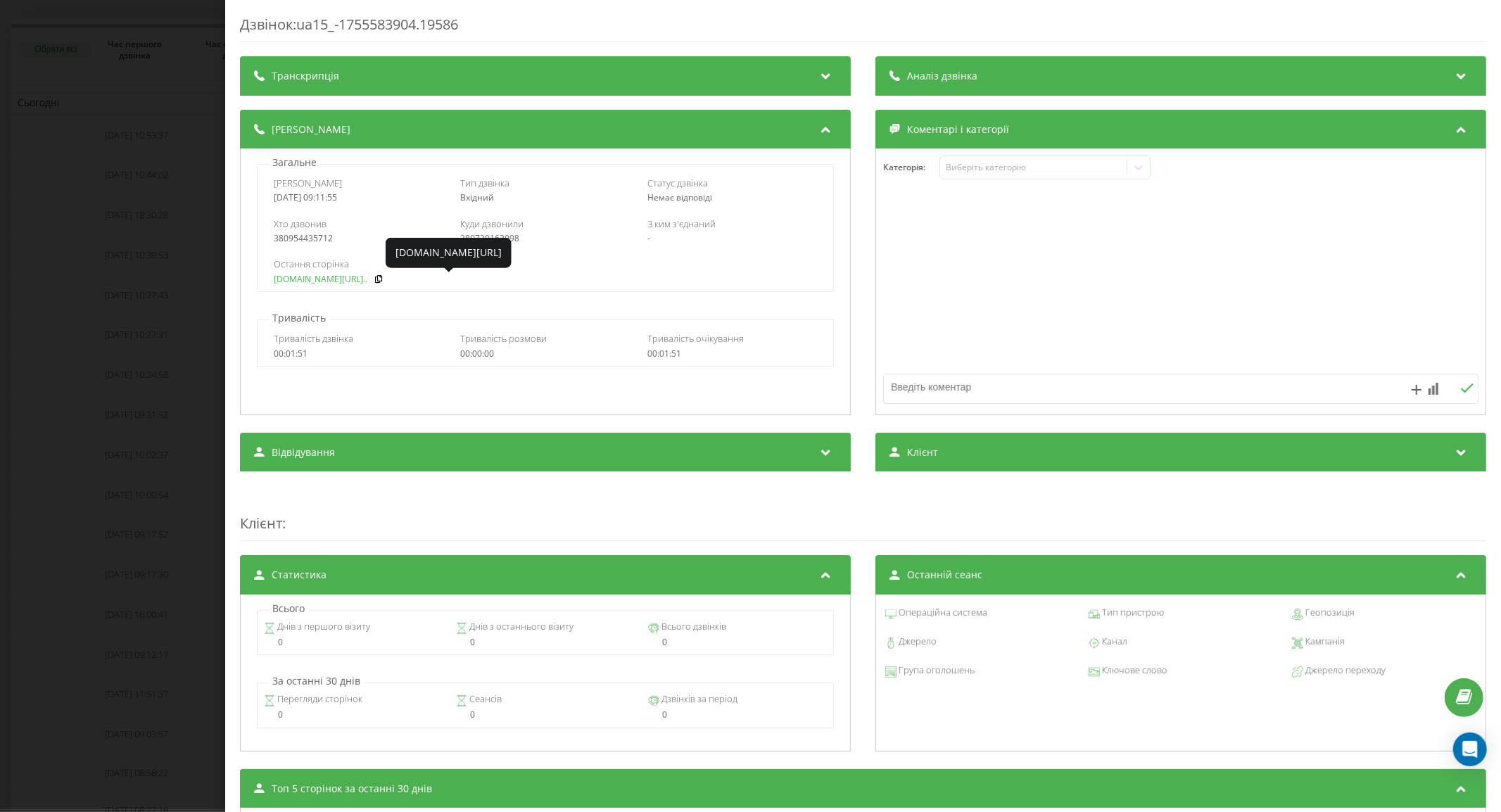
click at [298, 279] on link "fix-parts.in.ua/perednii..." at bounding box center [320, 279] width 94 height 10
